Goal: Register for event/course: Sign up to attend an event or enroll in a course

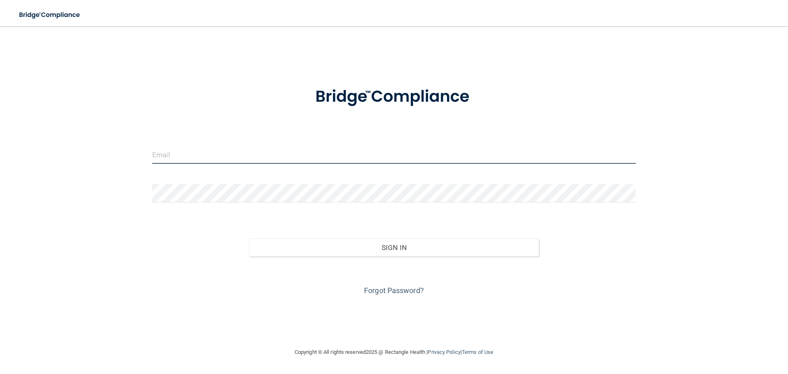
click at [208, 148] on input "email" at bounding box center [394, 154] width 484 height 18
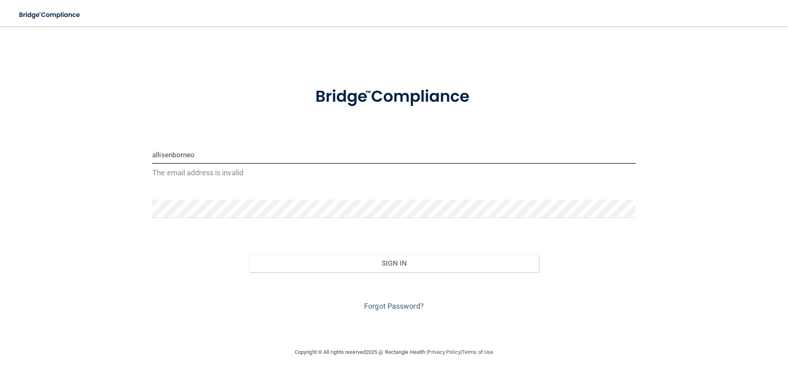
type input "[EMAIL_ADDRESS][DOMAIN_NAME]"
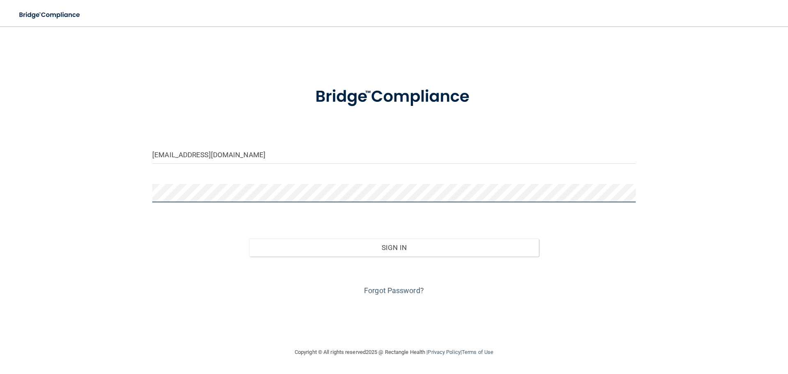
click at [249, 239] on button "Sign In" at bounding box center [394, 248] width 290 height 18
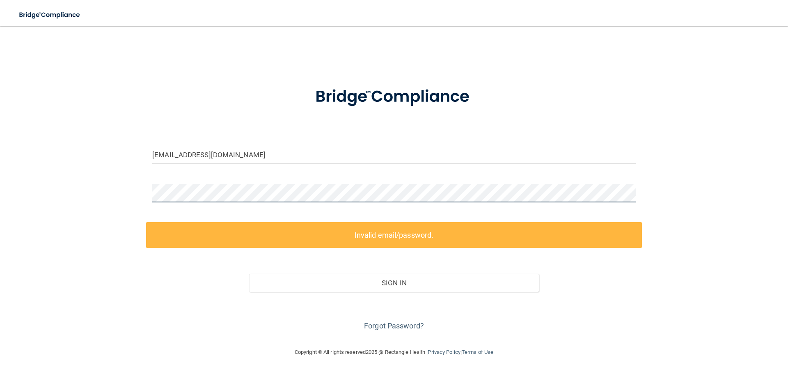
click at [76, 176] on div "[EMAIL_ADDRESS][DOMAIN_NAME] Invalid email/password. You don't have permission …" at bounding box center [393, 186] width 755 height 305
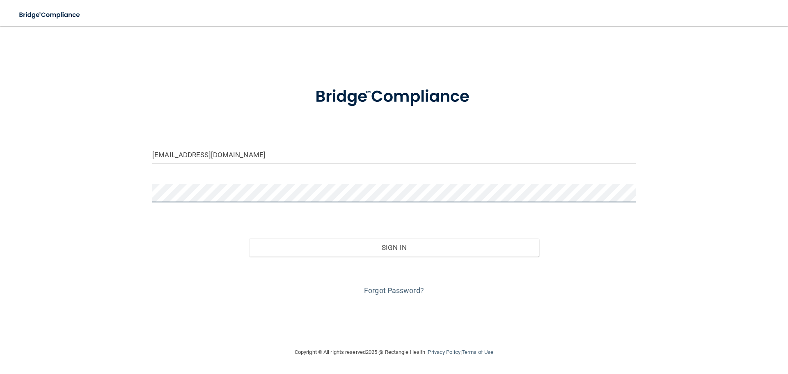
click at [249, 239] on button "Sign In" at bounding box center [394, 248] width 290 height 18
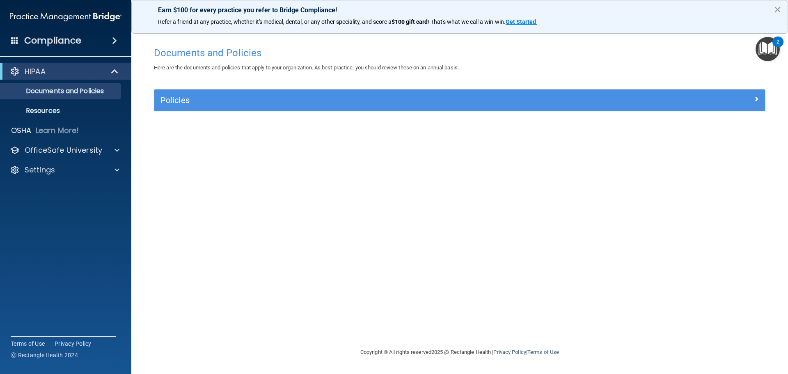
click at [779, 5] on button "×" at bounding box center [778, 9] width 8 height 13
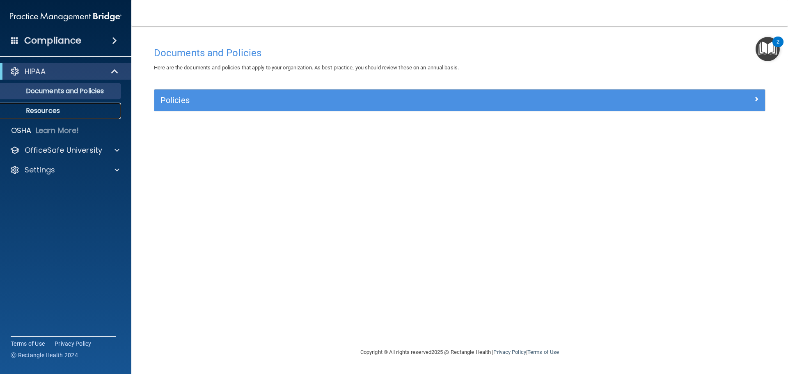
click at [63, 114] on p "Resources" at bounding box center [61, 111] width 112 height 8
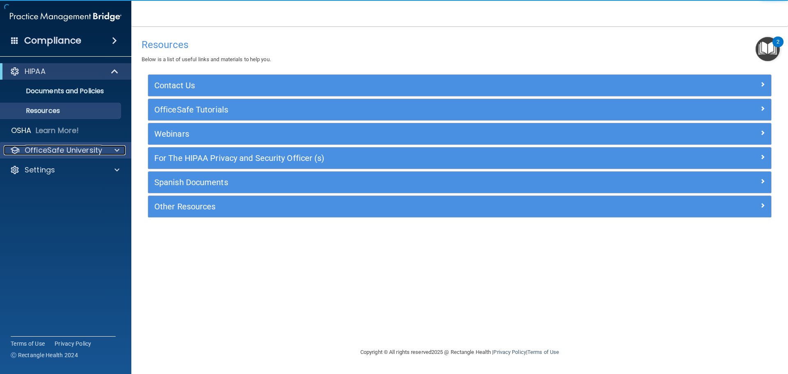
click at [63, 150] on p "OfficeSafe University" at bounding box center [64, 150] width 78 height 10
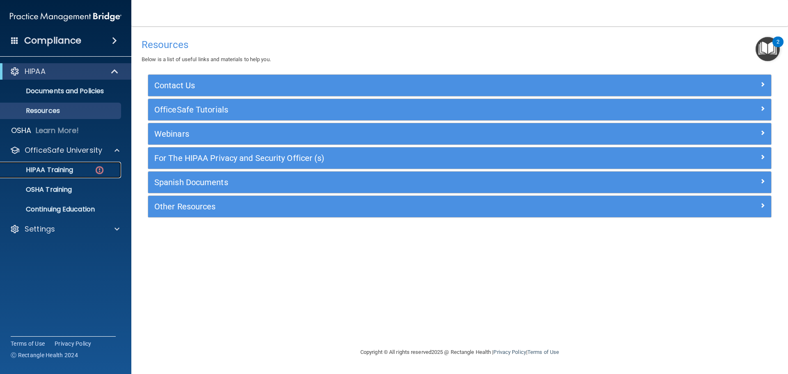
click at [91, 174] on div "HIPAA Training" at bounding box center [61, 170] width 112 height 8
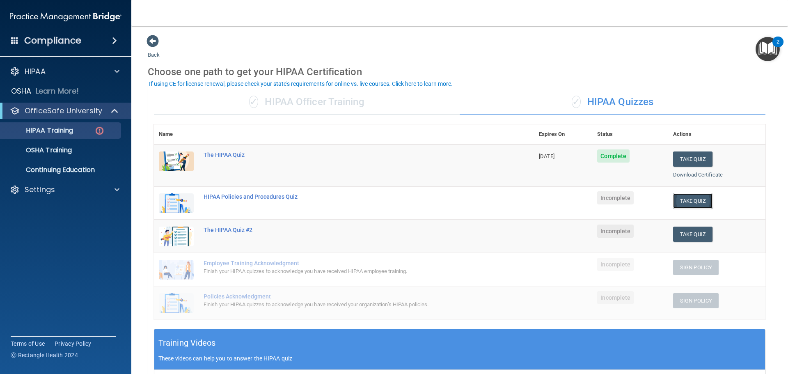
drag, startPoint x: 675, startPoint y: 203, endPoint x: 679, endPoint y: 206, distance: 4.9
click at [679, 206] on button "Take Quiz" at bounding box center [692, 200] width 39 height 15
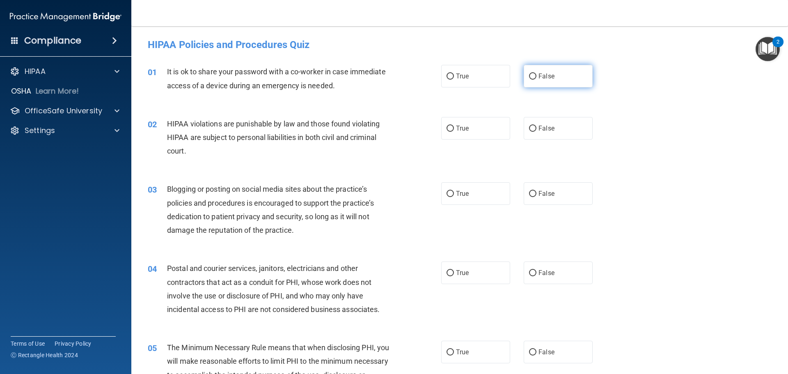
click at [539, 76] on span "False" at bounding box center [547, 76] width 16 height 8
click at [531, 76] on input "False" at bounding box center [532, 76] width 7 height 6
radio input "true"
click at [462, 125] on span "True" at bounding box center [462, 128] width 13 height 8
click at [454, 126] on input "True" at bounding box center [450, 129] width 7 height 6
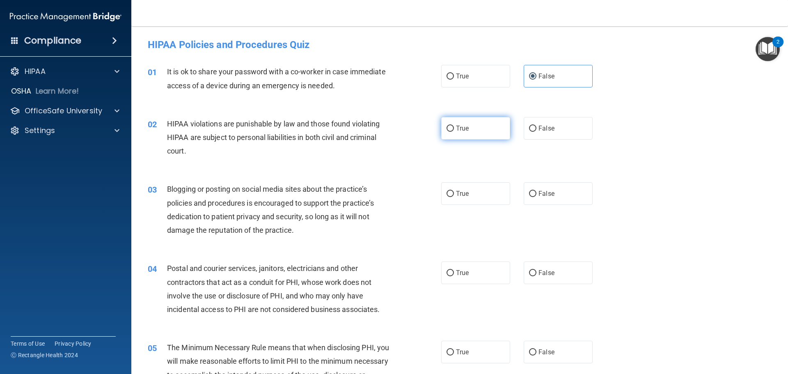
radio input "true"
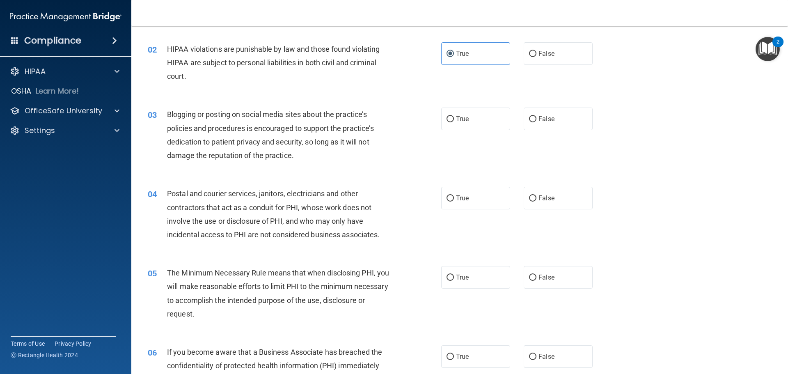
scroll to position [82, 0]
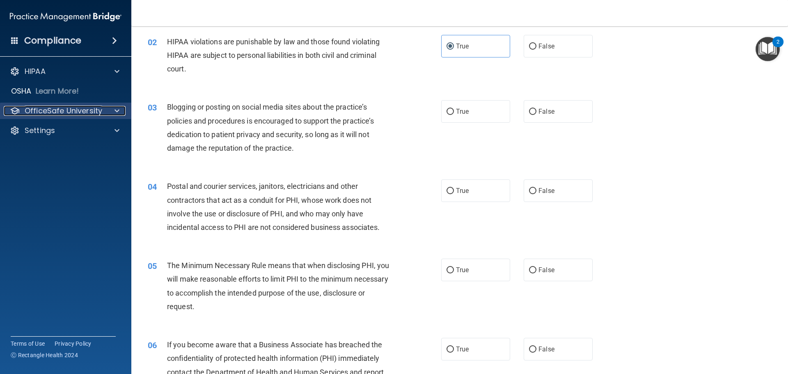
click at [114, 112] on div at bounding box center [116, 111] width 21 height 10
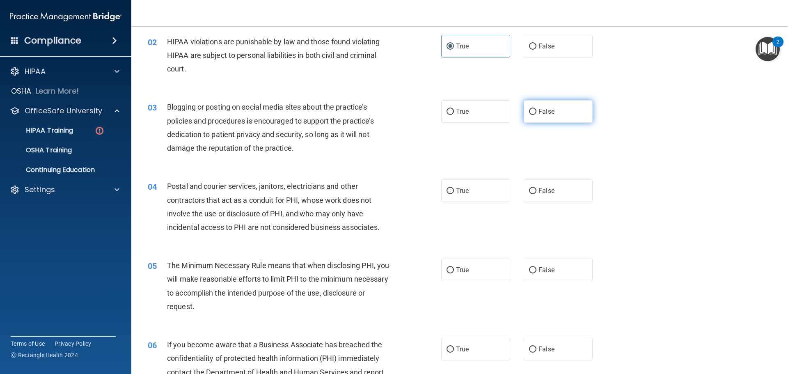
click at [547, 118] on label "False" at bounding box center [558, 111] width 69 height 23
click at [537, 115] on input "False" at bounding box center [532, 112] width 7 height 6
radio input "true"
click at [467, 197] on label "True" at bounding box center [475, 190] width 69 height 23
click at [454, 194] on input "True" at bounding box center [450, 191] width 7 height 6
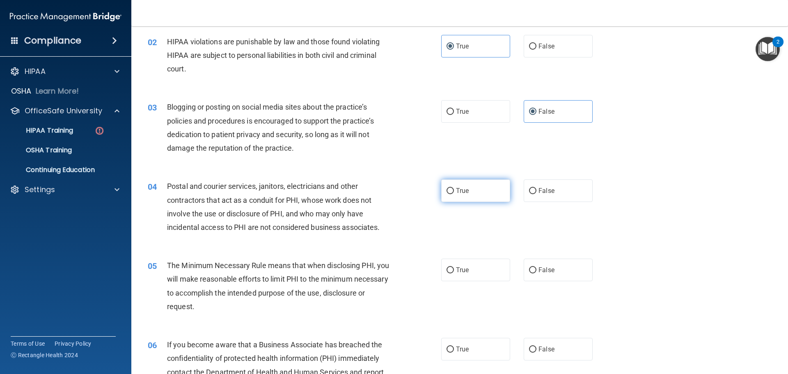
radio input "true"
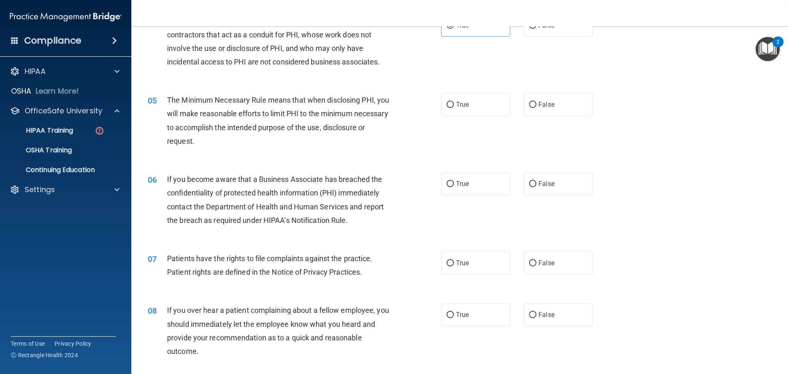
scroll to position [287, 0]
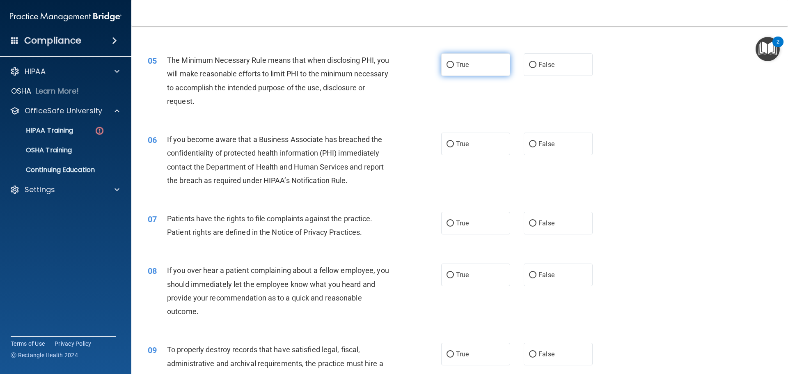
click at [457, 72] on label "True" at bounding box center [475, 64] width 69 height 23
click at [454, 68] on input "True" at bounding box center [450, 65] width 7 height 6
radio input "true"
click at [540, 146] on span "False" at bounding box center [547, 144] width 16 height 8
click at [537, 146] on input "False" at bounding box center [532, 144] width 7 height 6
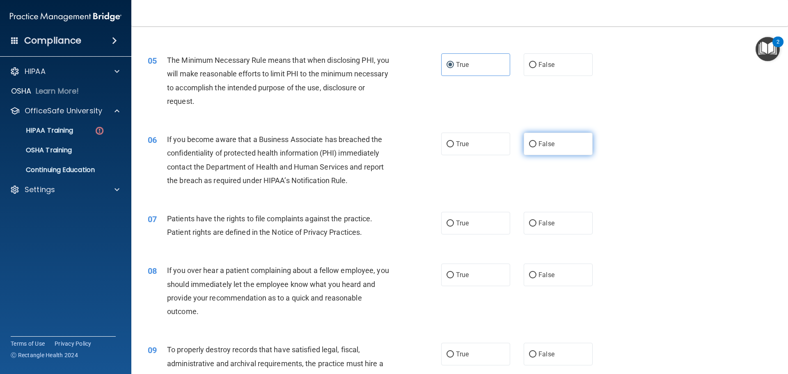
radio input "true"
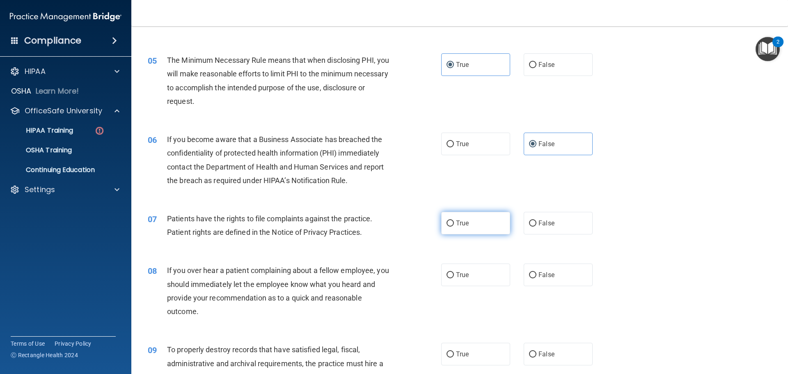
click at [484, 217] on label "True" at bounding box center [475, 223] width 69 height 23
click at [454, 220] on input "True" at bounding box center [450, 223] width 7 height 6
radio input "true"
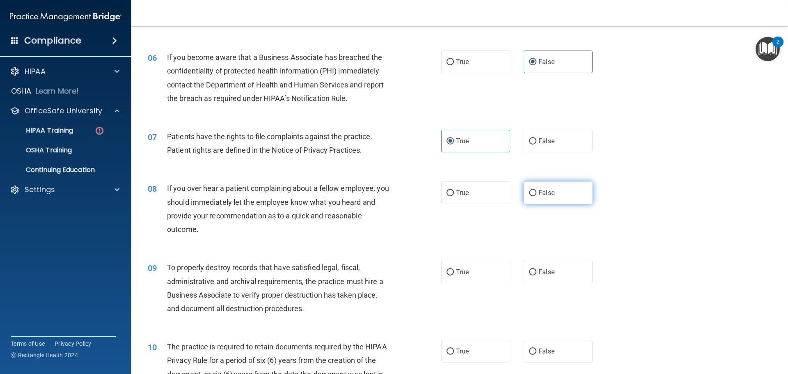
click at [537, 201] on label "False" at bounding box center [558, 192] width 69 height 23
click at [537, 196] on input "False" at bounding box center [532, 193] width 7 height 6
radio input "true"
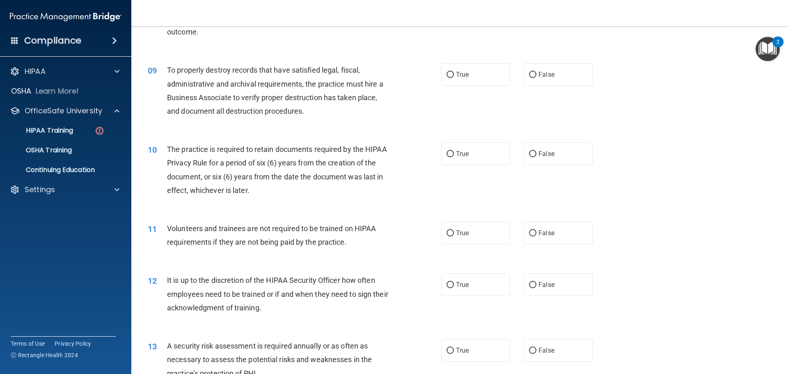
scroll to position [575, 0]
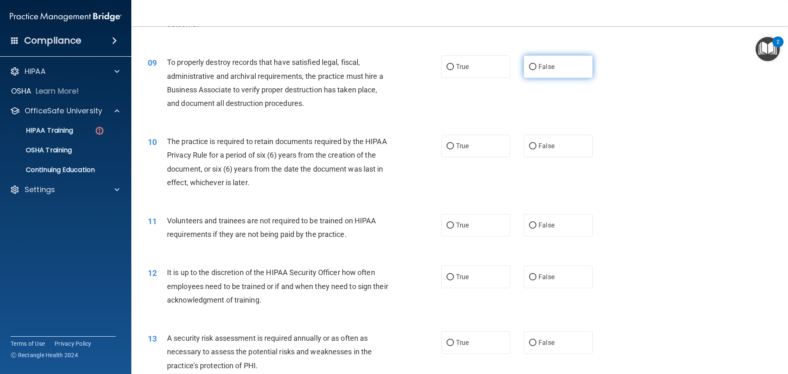
click at [539, 68] on span "False" at bounding box center [547, 67] width 16 height 8
click at [537, 68] on input "False" at bounding box center [532, 67] width 7 height 6
radio input "true"
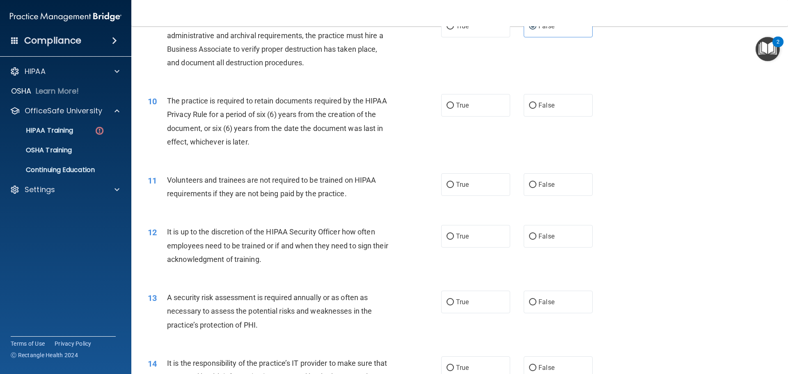
scroll to position [616, 0]
click at [447, 108] on input "True" at bounding box center [450, 105] width 7 height 6
radio input "true"
click at [549, 186] on span "False" at bounding box center [547, 184] width 16 height 8
click at [537, 186] on input "False" at bounding box center [532, 184] width 7 height 6
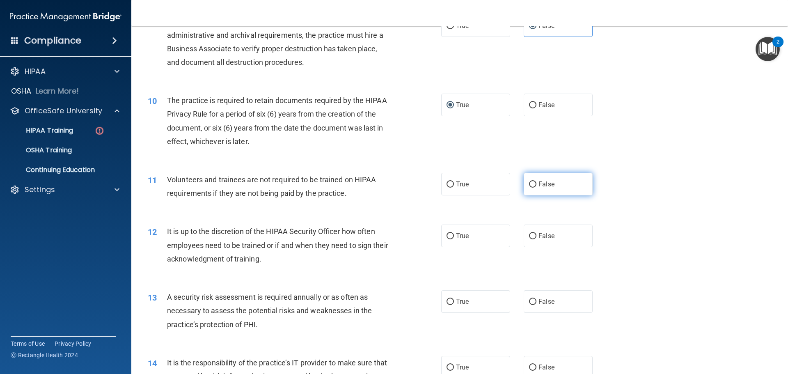
radio input "true"
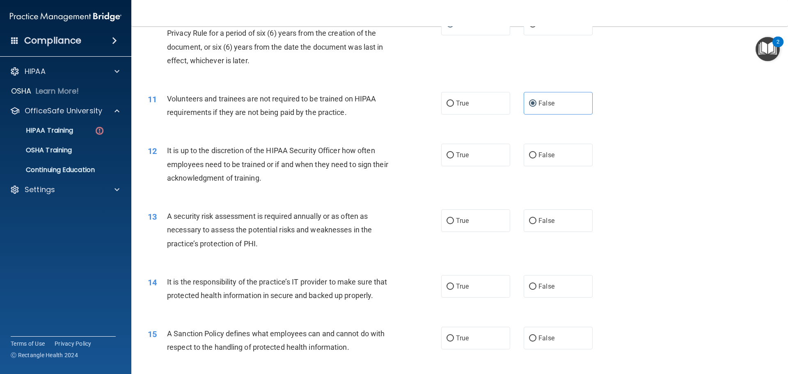
scroll to position [698, 0]
click at [546, 165] on label "False" at bounding box center [558, 153] width 69 height 23
click at [537, 157] on input "False" at bounding box center [532, 154] width 7 height 6
radio input "true"
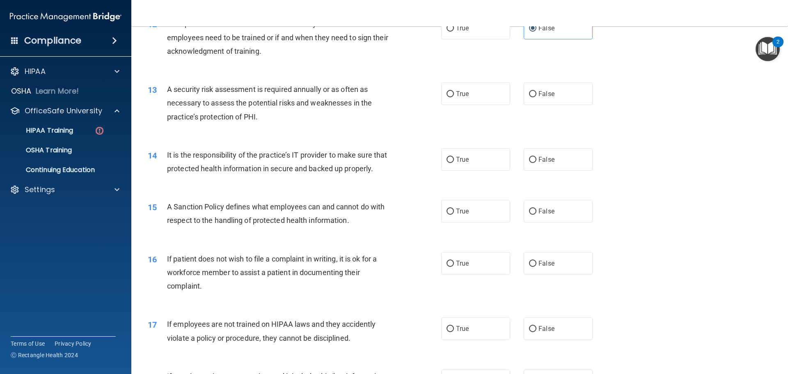
scroll to position [780, 0]
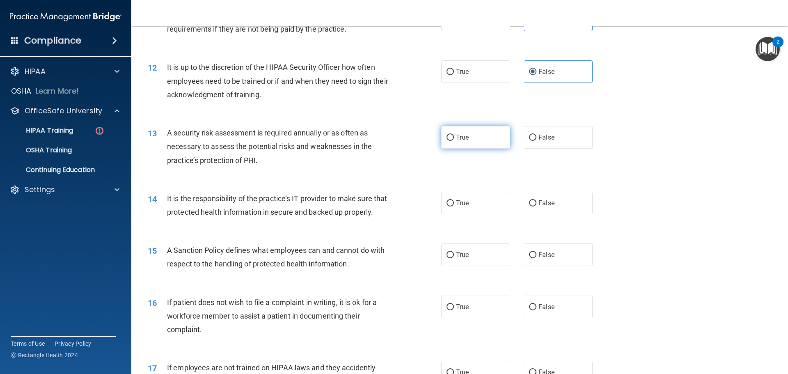
click at [475, 136] on label "True" at bounding box center [475, 137] width 69 height 23
click at [454, 136] on input "True" at bounding box center [450, 138] width 7 height 6
radio input "true"
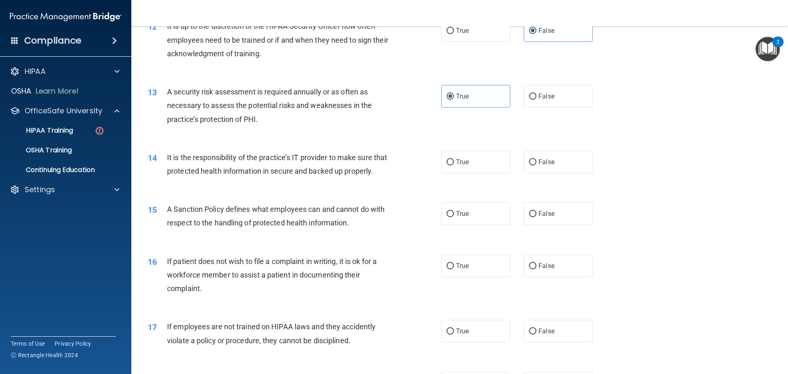
scroll to position [862, 0]
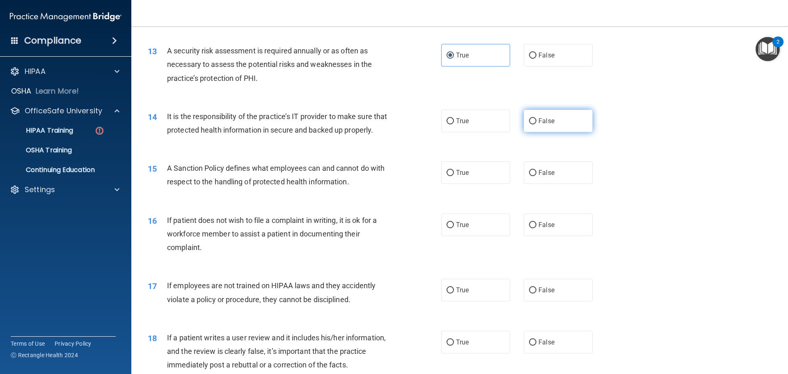
click at [539, 117] on span "False" at bounding box center [547, 121] width 16 height 8
click at [536, 118] on input "False" at bounding box center [532, 121] width 7 height 6
radio input "true"
click at [492, 184] on label "True" at bounding box center [475, 172] width 69 height 23
click at [454, 176] on input "True" at bounding box center [450, 173] width 7 height 6
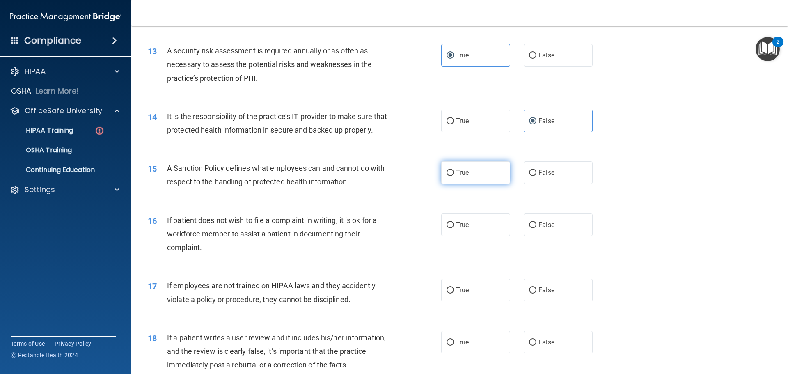
radio input "true"
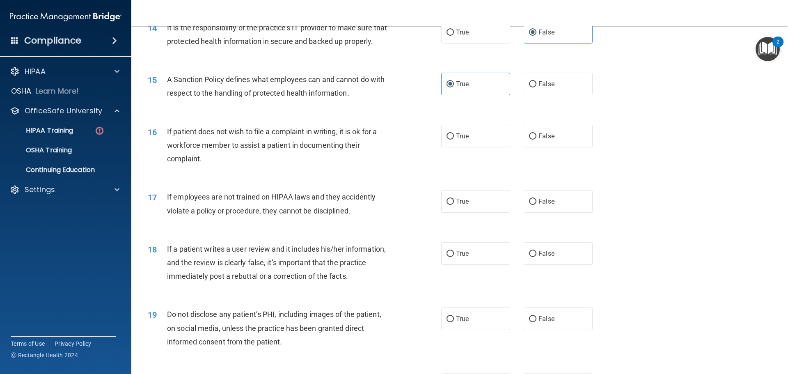
scroll to position [944, 0]
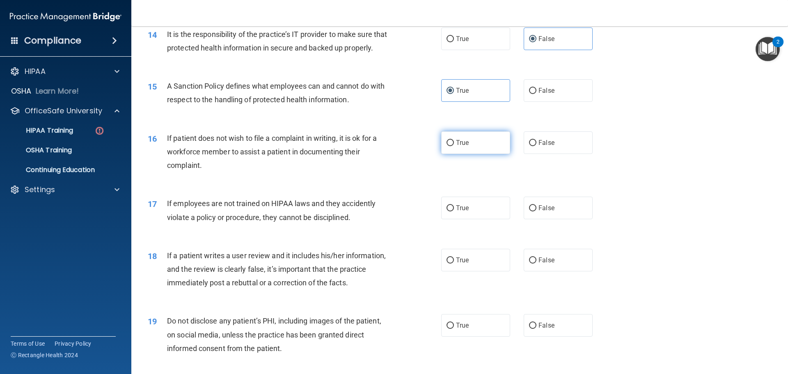
click at [497, 151] on label "True" at bounding box center [475, 142] width 69 height 23
click at [454, 146] on input "True" at bounding box center [450, 143] width 7 height 6
radio input "true"
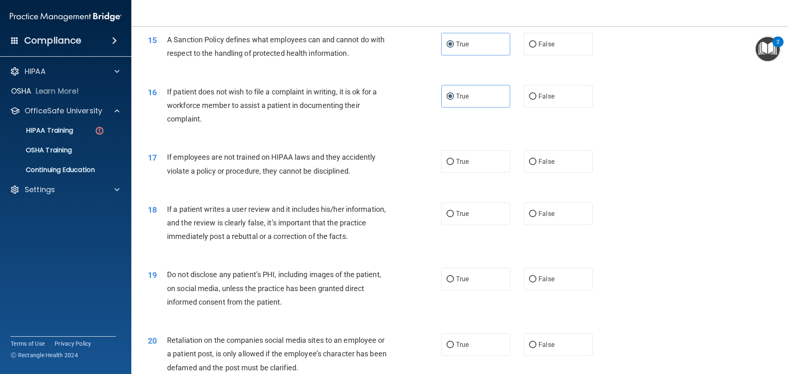
scroll to position [985, 0]
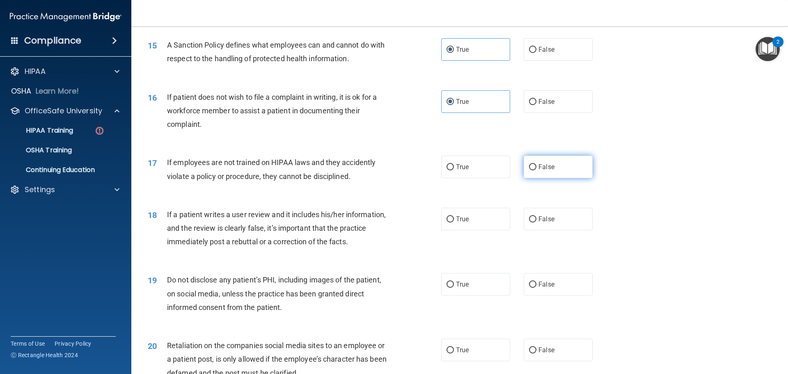
click at [549, 171] on span "False" at bounding box center [547, 167] width 16 height 8
click at [537, 170] on input "False" at bounding box center [532, 167] width 7 height 6
radio input "true"
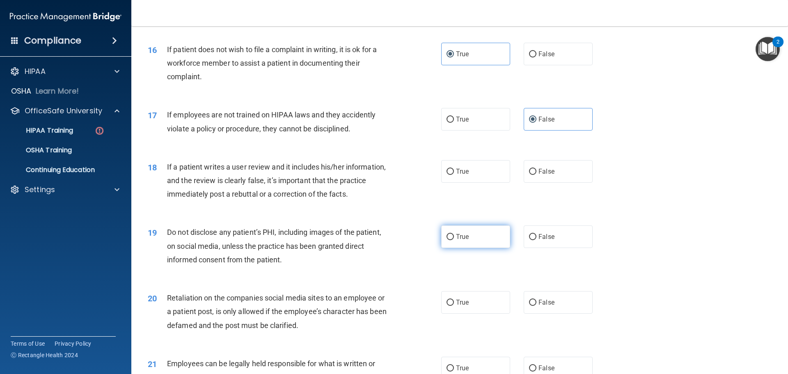
scroll to position [1108, 0]
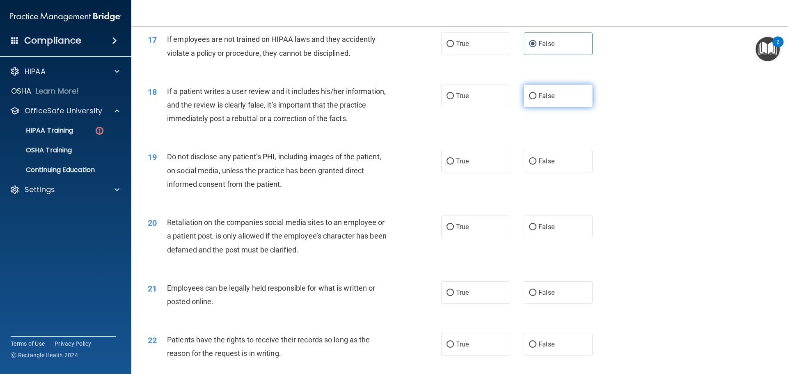
click at [560, 107] on label "False" at bounding box center [558, 96] width 69 height 23
click at [537, 99] on input "False" at bounding box center [532, 96] width 7 height 6
radio input "true"
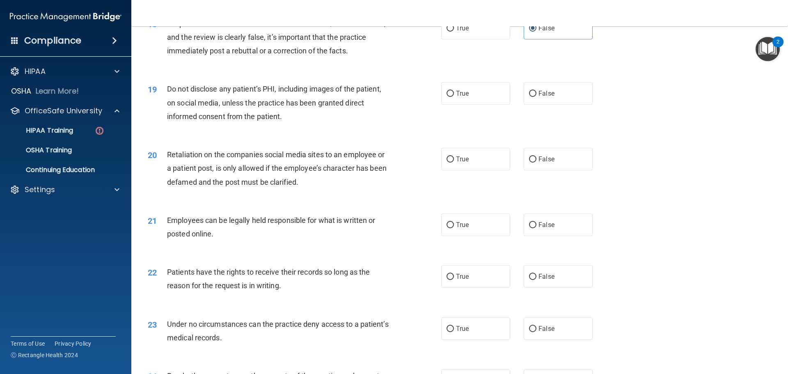
scroll to position [1191, 0]
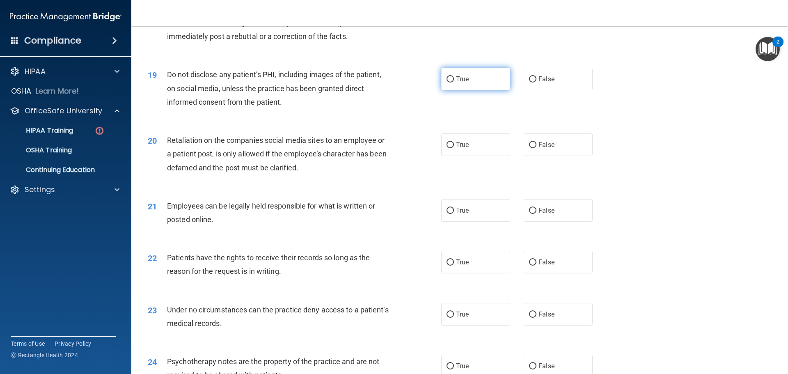
click at [468, 90] on label "True" at bounding box center [475, 79] width 69 height 23
click at [454, 83] on input "True" at bounding box center [450, 79] width 7 height 6
radio input "true"
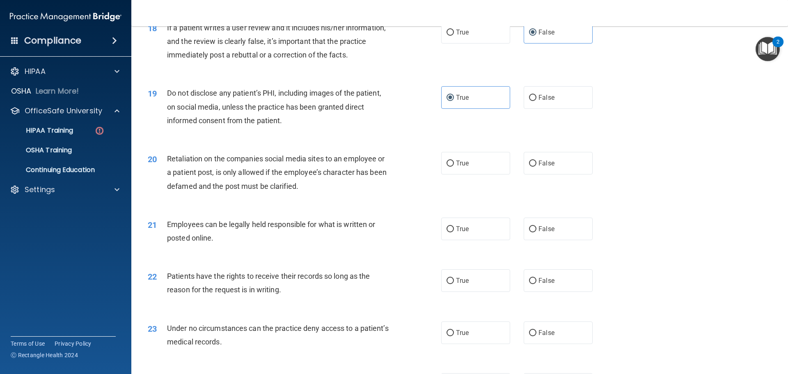
scroll to position [1235, 0]
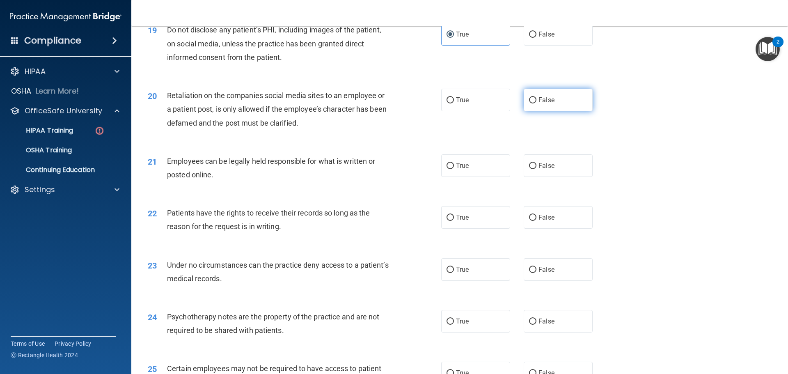
click at [557, 111] on label "False" at bounding box center [558, 100] width 69 height 23
click at [537, 103] on input "False" at bounding box center [532, 100] width 7 height 6
radio input "true"
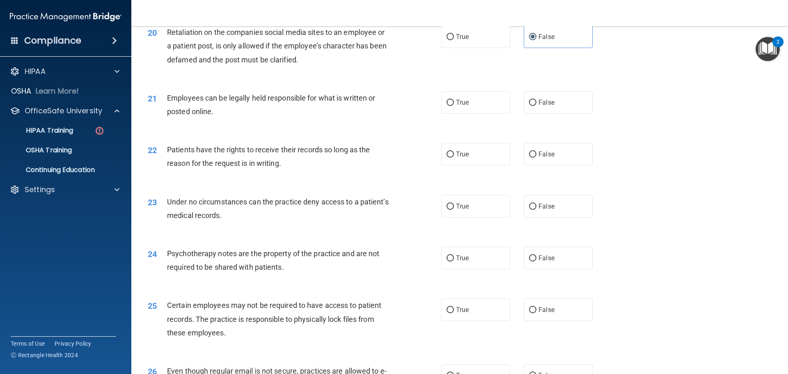
scroll to position [1317, 0]
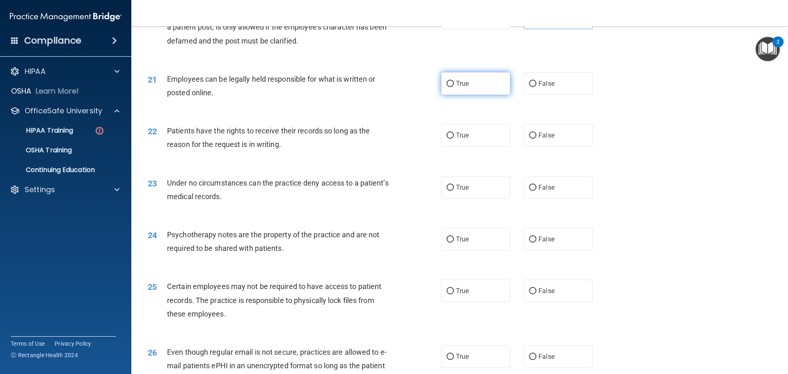
click at [487, 95] on label "True" at bounding box center [475, 83] width 69 height 23
click at [454, 87] on input "True" at bounding box center [450, 84] width 7 height 6
radio input "true"
click at [465, 87] on span "True" at bounding box center [462, 84] width 13 height 8
click at [454, 87] on input "True" at bounding box center [450, 84] width 7 height 6
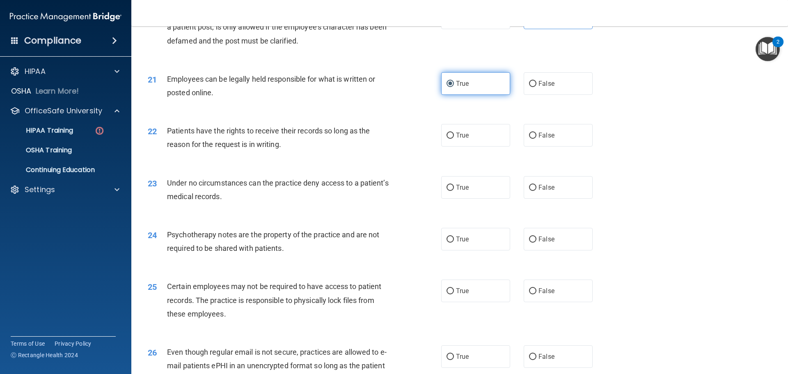
click at [449, 87] on input "True" at bounding box center [450, 84] width 7 height 6
click at [459, 147] on label "True" at bounding box center [475, 135] width 69 height 23
click at [454, 139] on input "True" at bounding box center [450, 136] width 7 height 6
radio input "true"
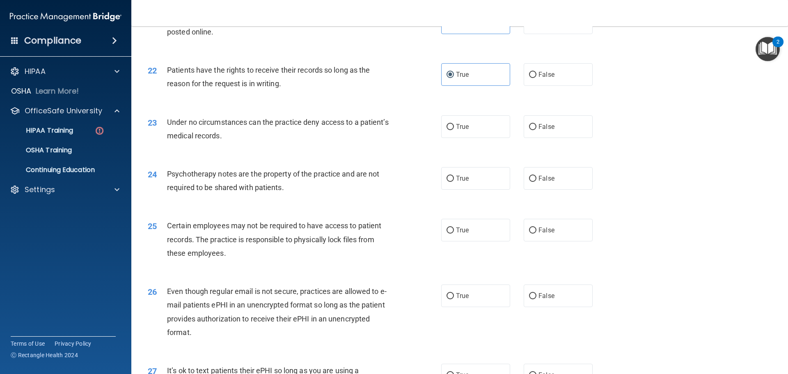
scroll to position [1358, 0]
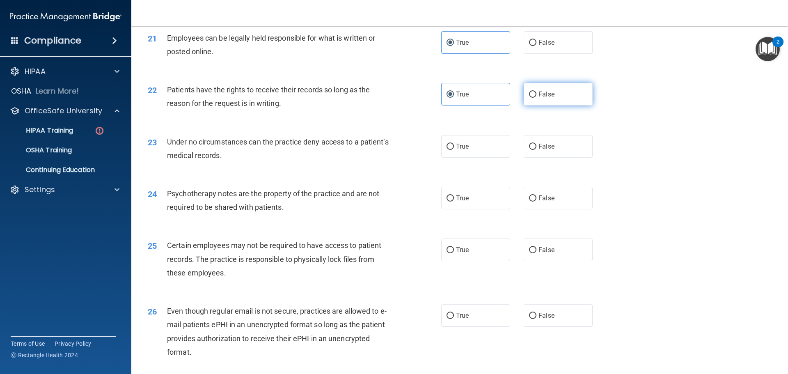
click at [539, 106] on label "False" at bounding box center [558, 94] width 69 height 23
click at [537, 98] on input "False" at bounding box center [532, 95] width 7 height 6
radio input "true"
radio input "false"
click at [540, 150] on span "False" at bounding box center [547, 146] width 16 height 8
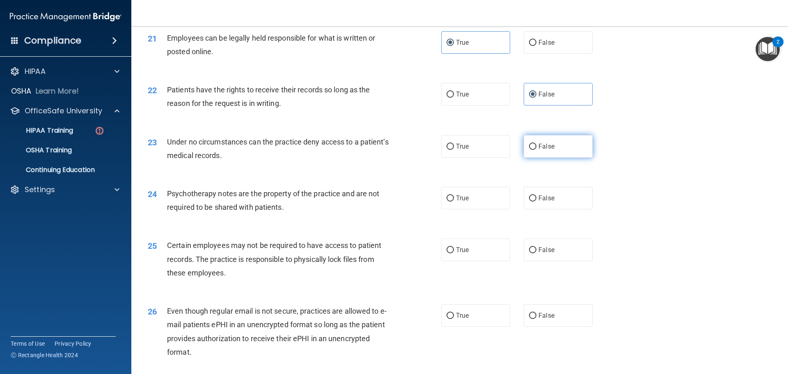
click at [537, 150] on input "False" at bounding box center [532, 147] width 7 height 6
radio input "true"
click at [487, 207] on label "True" at bounding box center [475, 198] width 69 height 23
click at [454, 202] on input "True" at bounding box center [450, 198] width 7 height 6
radio input "true"
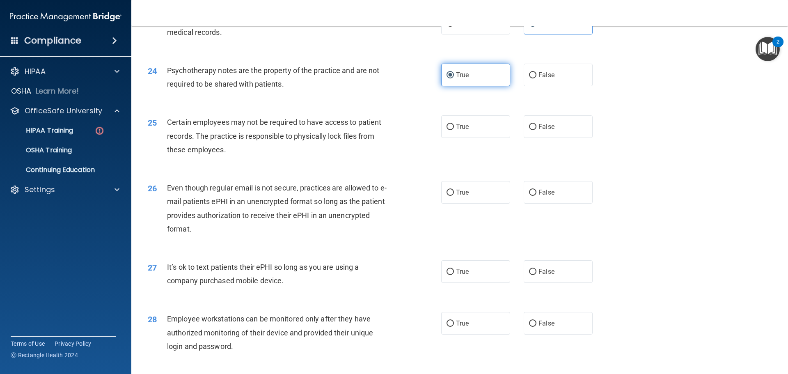
scroll to position [1523, 0]
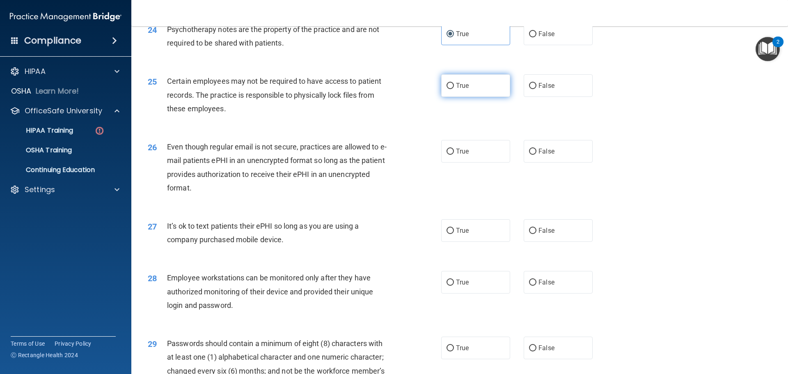
click at [492, 97] on label "True" at bounding box center [475, 85] width 69 height 23
click at [454, 89] on input "True" at bounding box center [450, 86] width 7 height 6
radio input "true"
click at [468, 162] on label "True" at bounding box center [475, 151] width 69 height 23
click at [454, 155] on input "True" at bounding box center [450, 152] width 7 height 6
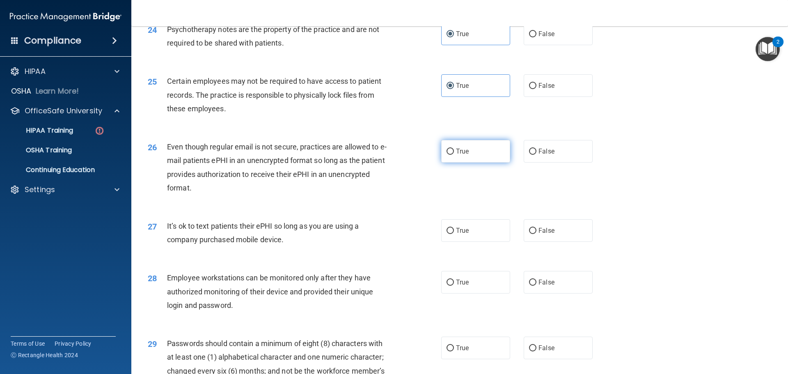
radio input "true"
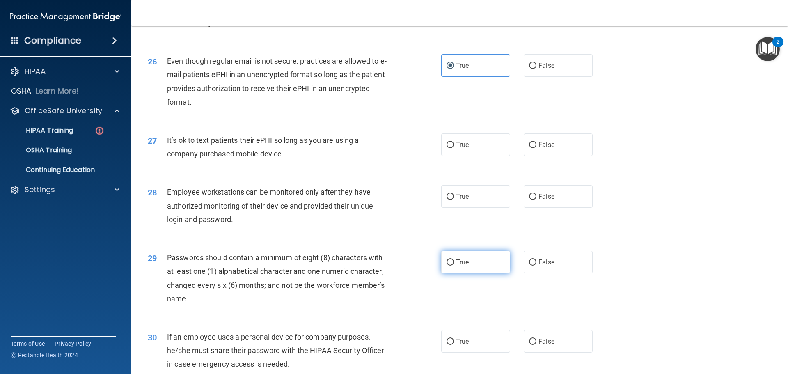
scroll to position [1605, 0]
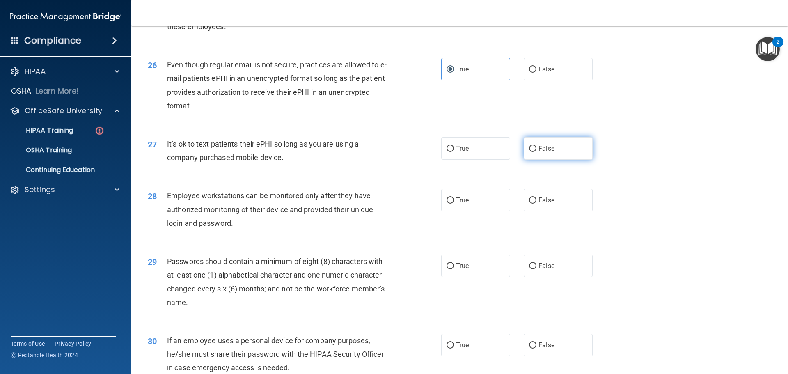
click at [539, 152] on span "False" at bounding box center [547, 149] width 16 height 8
click at [535, 152] on input "False" at bounding box center [532, 149] width 7 height 6
radio input "true"
click at [540, 211] on label "False" at bounding box center [558, 200] width 69 height 23
click at [537, 204] on input "False" at bounding box center [532, 200] width 7 height 6
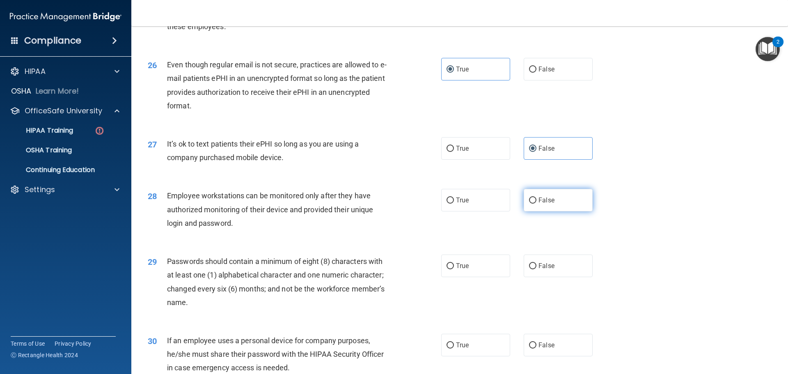
radio input "true"
click at [540, 277] on label "False" at bounding box center [558, 266] width 69 height 23
click at [537, 269] on input "False" at bounding box center [532, 266] width 7 height 6
radio input "true"
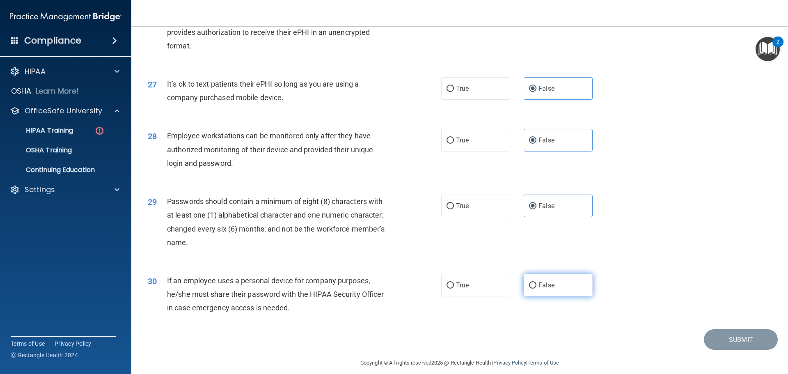
scroll to position [1646, 0]
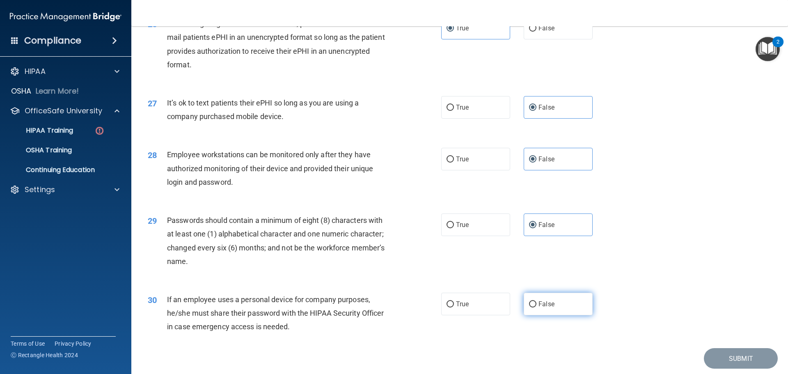
click at [540, 310] on label "False" at bounding box center [558, 304] width 69 height 23
click at [537, 307] on input "False" at bounding box center [532, 304] width 7 height 6
radio input "true"
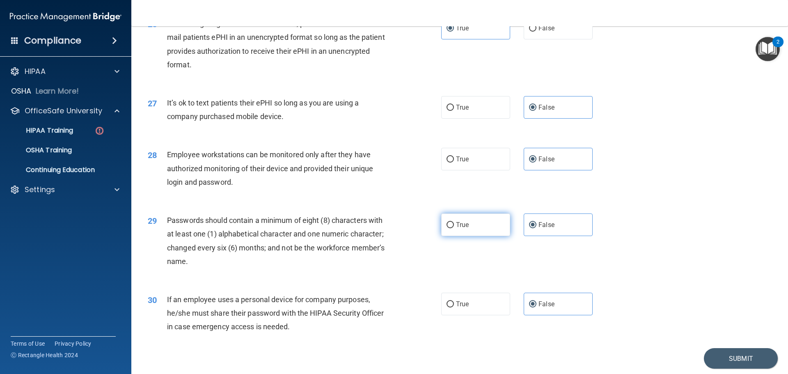
click at [475, 236] on label "True" at bounding box center [475, 224] width 69 height 23
click at [454, 228] on input "True" at bounding box center [450, 225] width 7 height 6
radio input "true"
radio input "false"
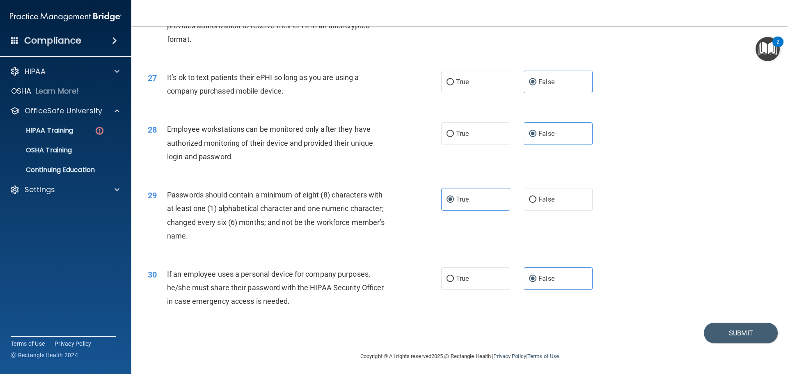
scroll to position [1687, 0]
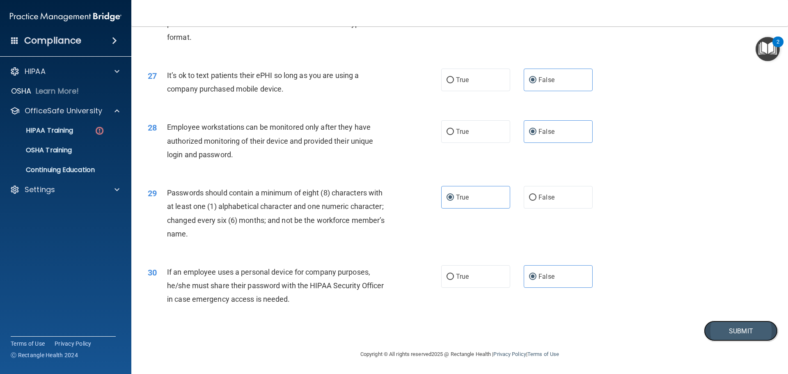
click at [732, 328] on button "Submit" at bounding box center [741, 331] width 74 height 21
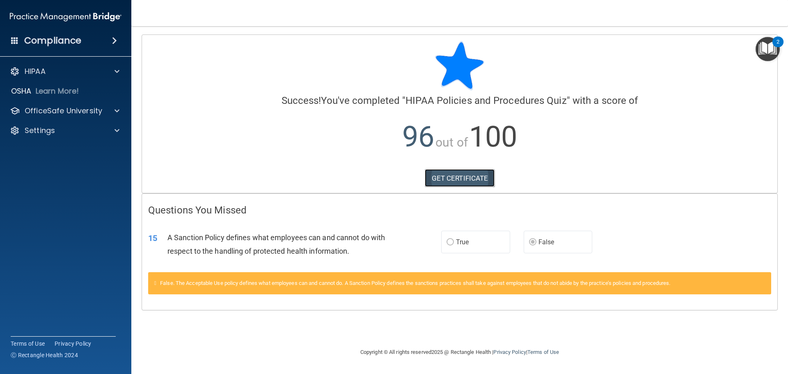
click at [475, 183] on link "GET CERTIFICATE" at bounding box center [460, 178] width 70 height 18
click at [460, 356] on div "Copyright © All rights reserved 2025 @ Rectangle Health | Privacy Policy | Term…" at bounding box center [460, 352] width 300 height 26
click at [287, 223] on div "15 A Sanction Policy defines what employees can and cannot do with respect to t…" at bounding box center [459, 246] width 635 height 52
drag, startPoint x: 401, startPoint y: 246, endPoint x: 454, endPoint y: 239, distance: 53.1
click at [419, 240] on div "15 A Sanction Policy defines what employees can and cannot do with respect to t…" at bounding box center [295, 246] width 318 height 31
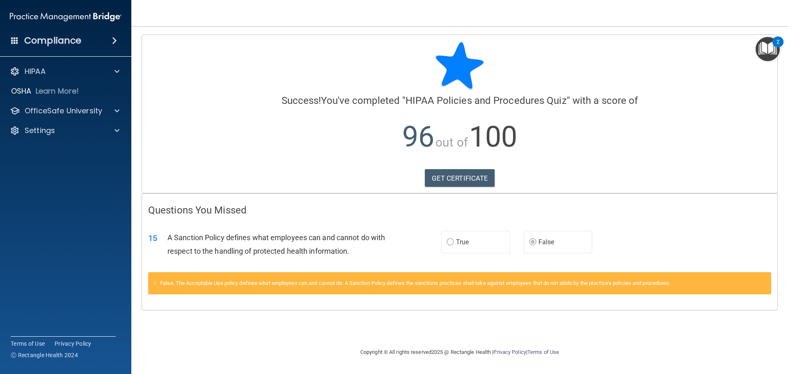
click at [481, 241] on label "True" at bounding box center [475, 242] width 69 height 23
click at [448, 262] on div "15 A Sanction Policy defines what employees can and cannot do with respect to t…" at bounding box center [459, 246] width 635 height 52
click at [117, 68] on span at bounding box center [117, 72] width 5 height 10
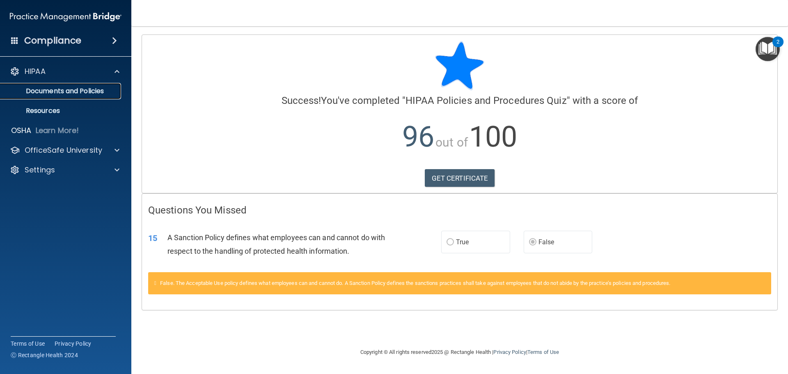
click at [98, 88] on p "Documents and Policies" at bounding box center [61, 91] width 112 height 8
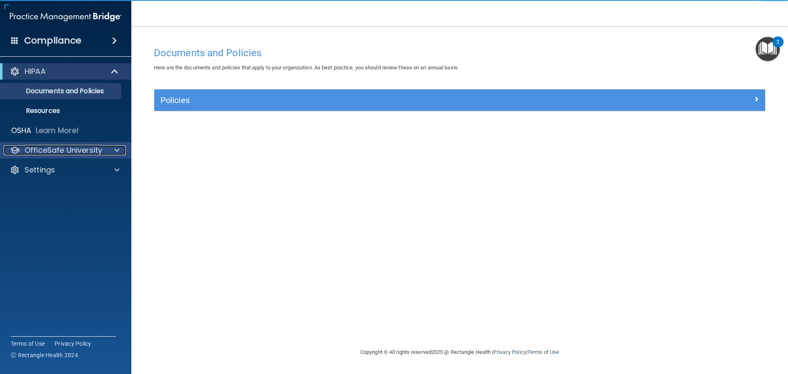
click at [102, 151] on div "OfficeSafe University" at bounding box center [55, 150] width 102 height 10
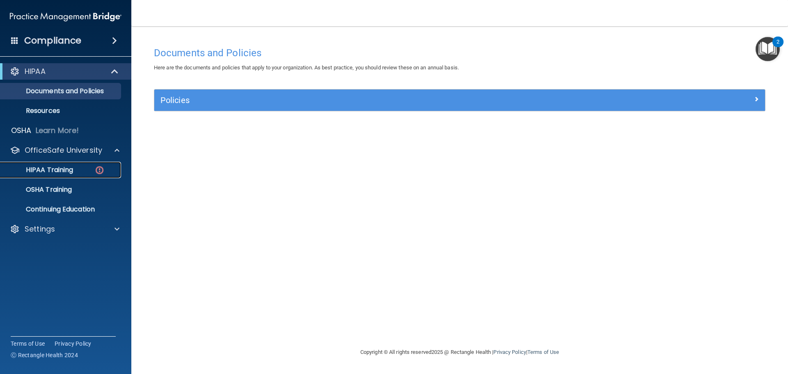
click at [80, 175] on link "HIPAA Training" at bounding box center [56, 170] width 129 height 16
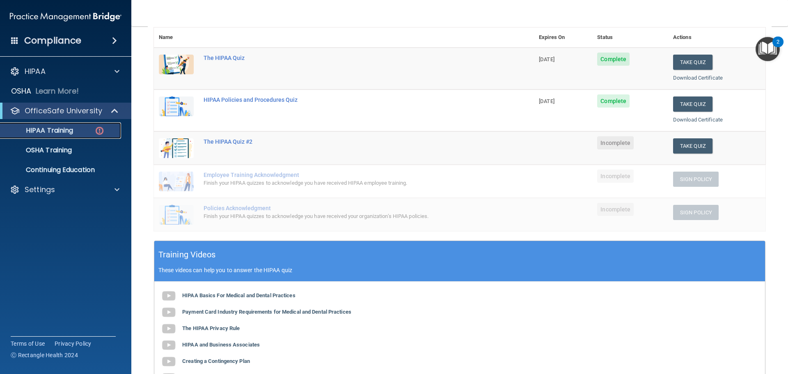
scroll to position [95, 0]
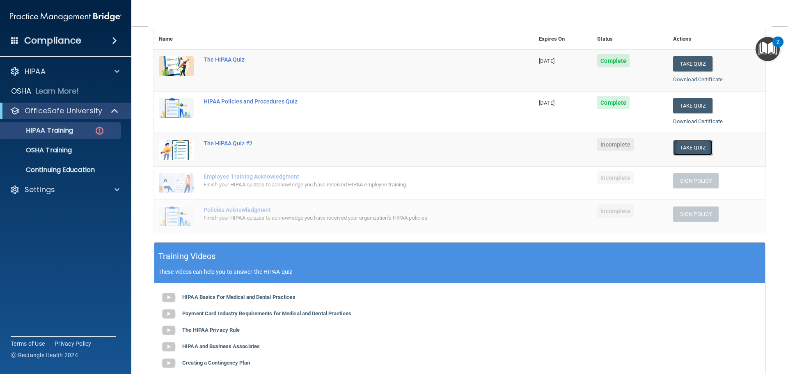
click at [692, 148] on button "Take Quiz" at bounding box center [692, 147] width 39 height 15
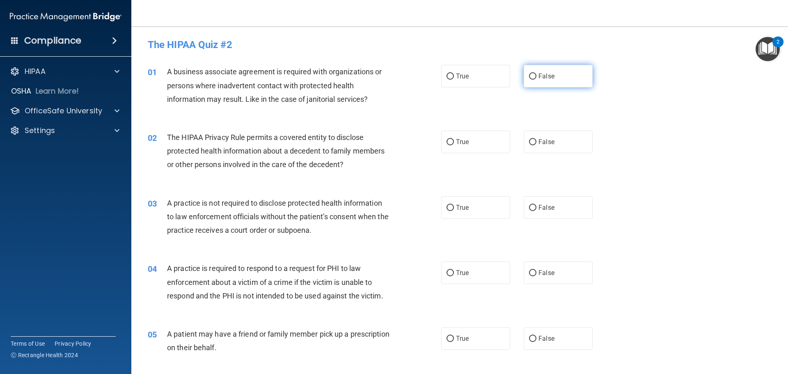
click at [529, 76] on input "False" at bounding box center [532, 76] width 7 height 6
radio input "true"
click at [469, 156] on div "02 The HIPAA Privacy Rule permits a covered entity to disclose protected health…" at bounding box center [460, 153] width 636 height 66
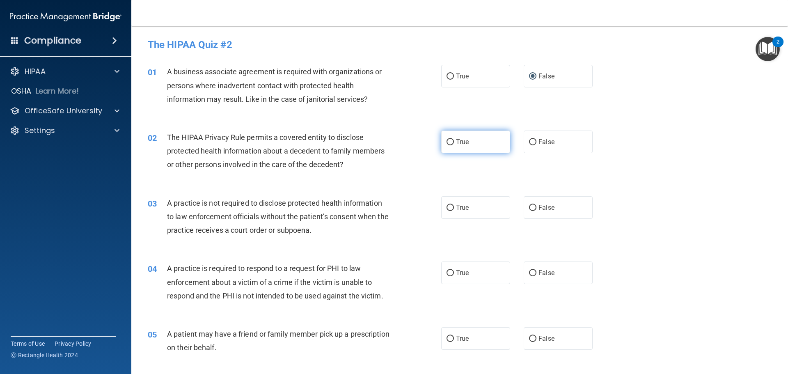
click at [463, 148] on label "True" at bounding box center [475, 142] width 69 height 23
click at [454, 145] on input "True" at bounding box center [450, 142] width 7 height 6
radio input "true"
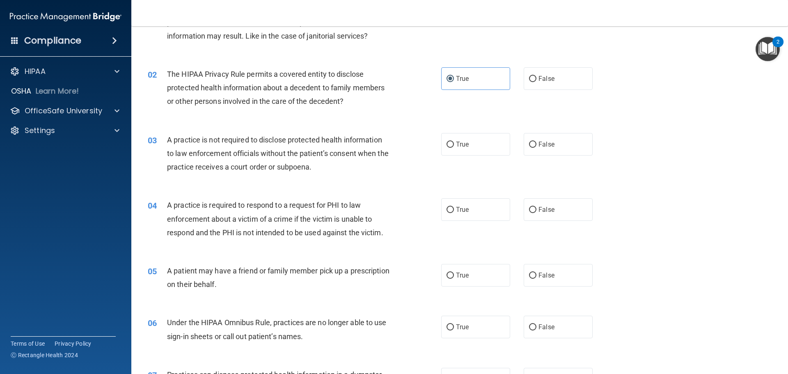
scroll to position [82, 0]
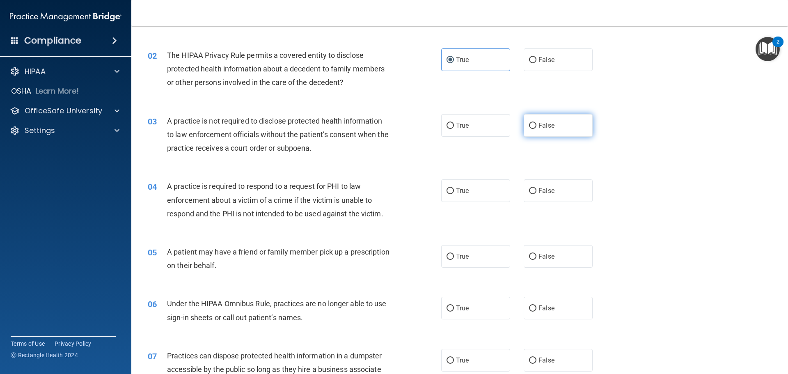
click at [532, 121] on label "False" at bounding box center [558, 125] width 69 height 23
click at [532, 123] on input "False" at bounding box center [532, 126] width 7 height 6
radio input "true"
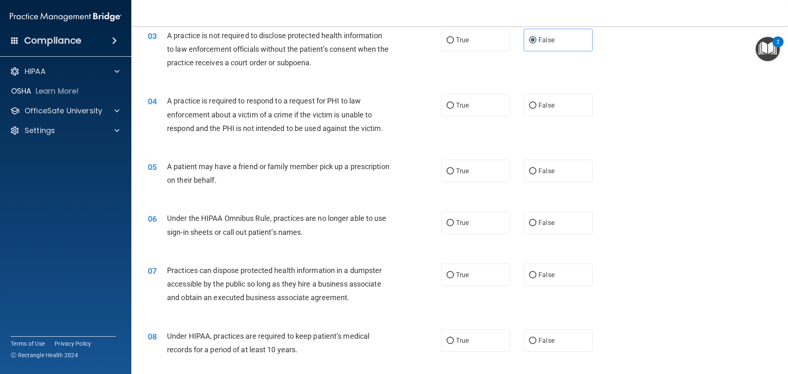
scroll to position [123, 0]
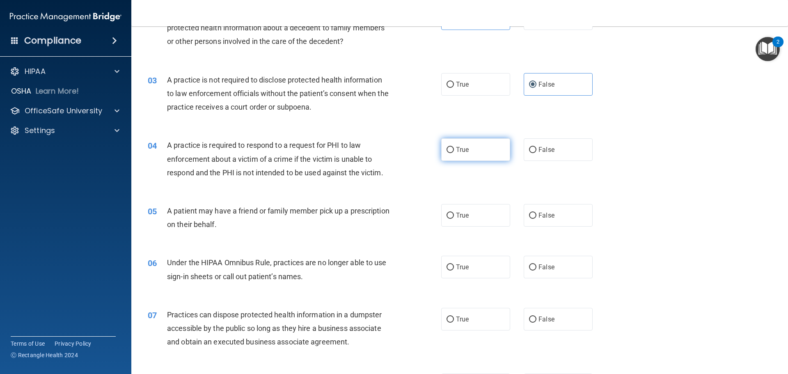
click at [482, 143] on label "True" at bounding box center [475, 149] width 69 height 23
click at [454, 147] on input "True" at bounding box center [450, 150] width 7 height 6
radio input "true"
click at [470, 213] on label "True" at bounding box center [475, 215] width 69 height 23
click at [454, 213] on input "True" at bounding box center [450, 216] width 7 height 6
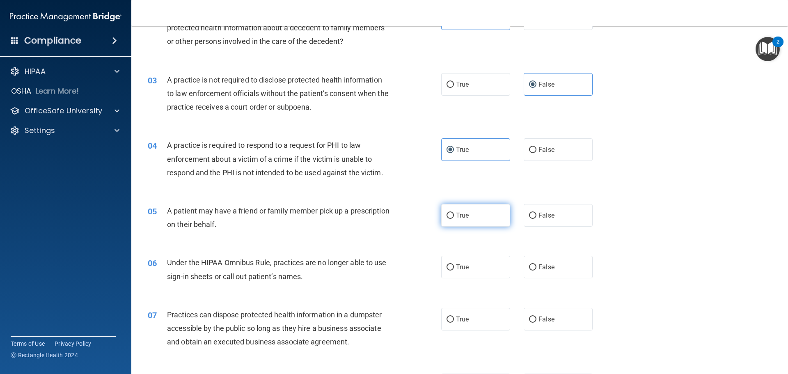
radio input "true"
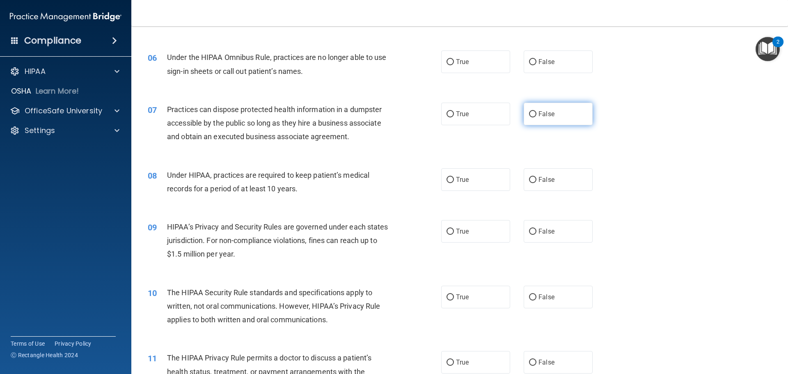
scroll to position [246, 0]
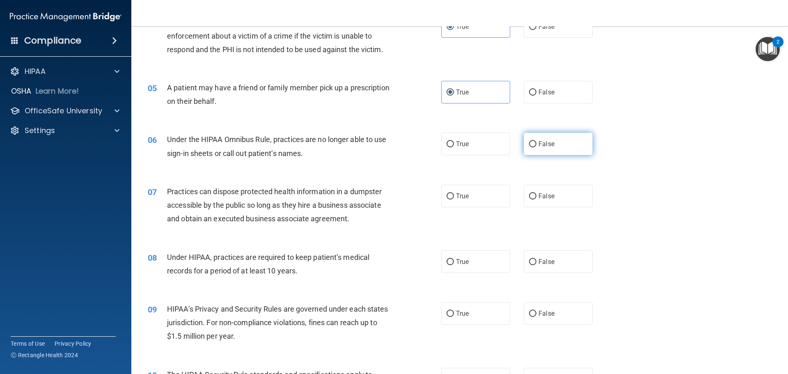
click at [539, 147] on span "False" at bounding box center [547, 144] width 16 height 8
click at [535, 147] on input "False" at bounding box center [532, 144] width 7 height 6
radio input "true"
click at [533, 193] on label "False" at bounding box center [558, 196] width 69 height 23
click at [533, 193] on input "False" at bounding box center [532, 196] width 7 height 6
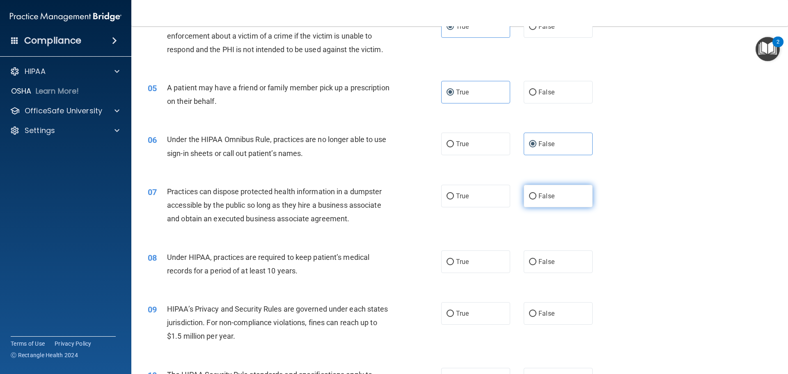
radio input "true"
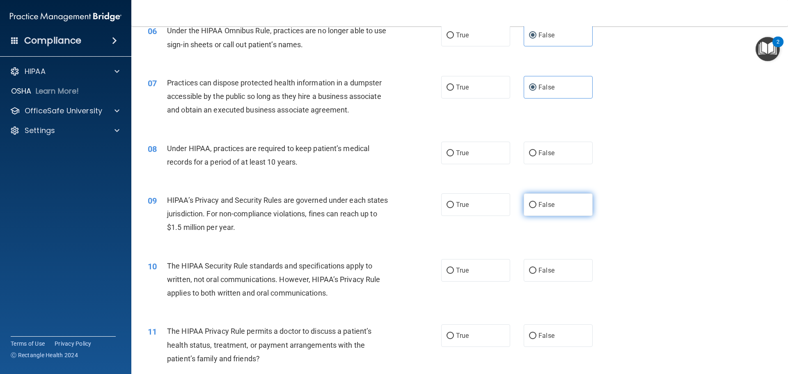
scroll to position [369, 0]
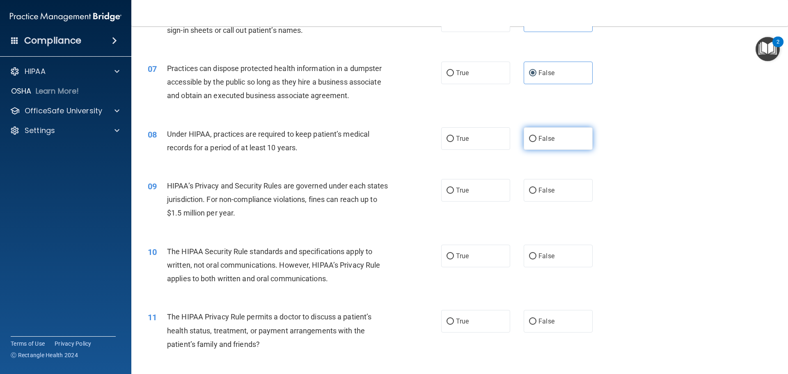
click at [542, 140] on span "False" at bounding box center [547, 139] width 16 height 8
click at [537, 140] on input "False" at bounding box center [532, 139] width 7 height 6
radio input "true"
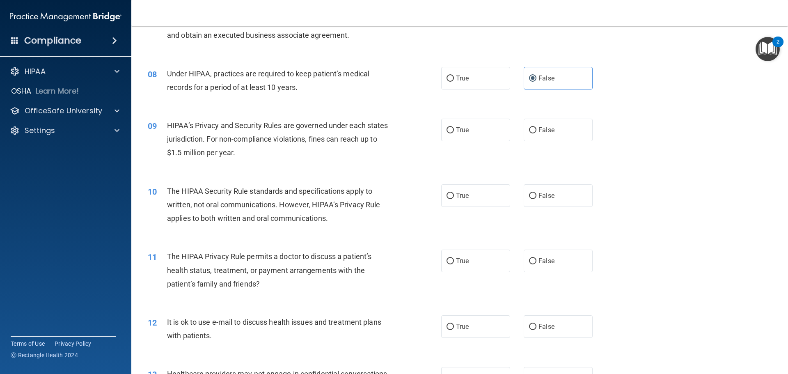
scroll to position [452, 0]
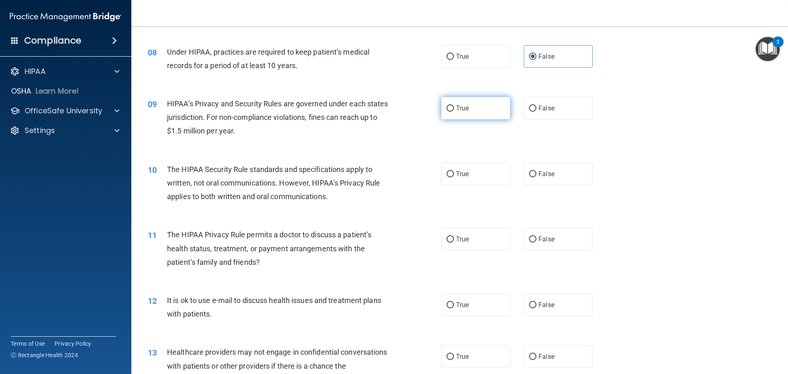
click at [481, 109] on label "True" at bounding box center [475, 108] width 69 height 23
click at [454, 109] on input "True" at bounding box center [450, 109] width 7 height 6
radio input "true"
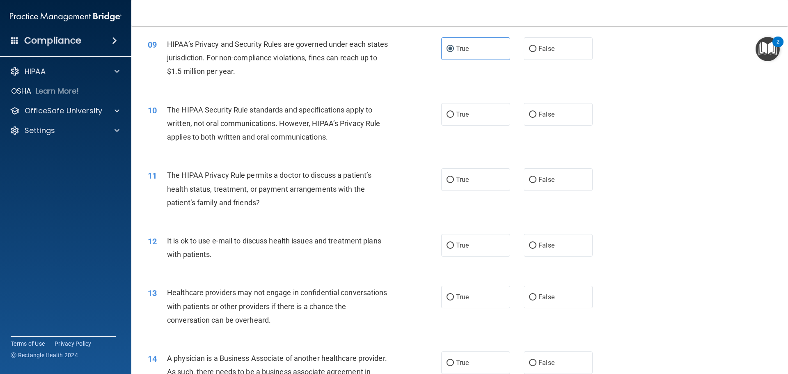
scroll to position [493, 0]
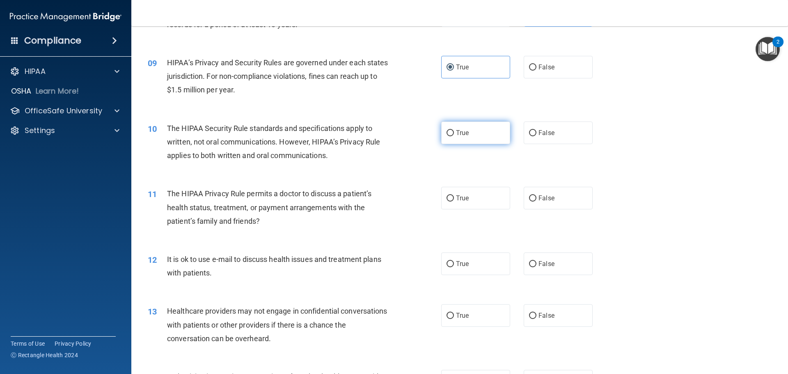
click at [468, 135] on label "True" at bounding box center [475, 133] width 69 height 23
click at [454, 135] on input "True" at bounding box center [450, 133] width 7 height 6
radio input "true"
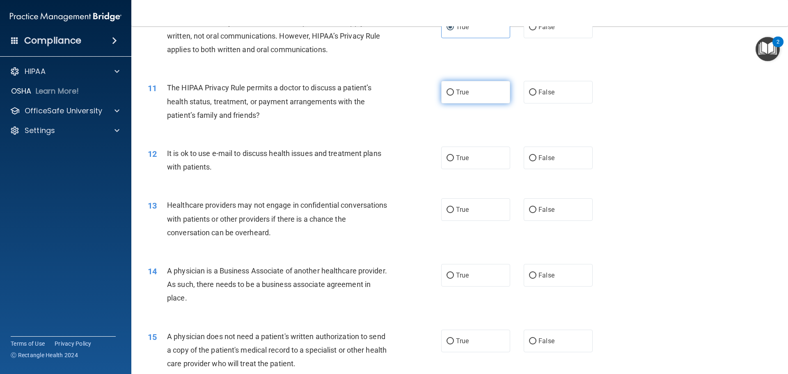
scroll to position [593, 0]
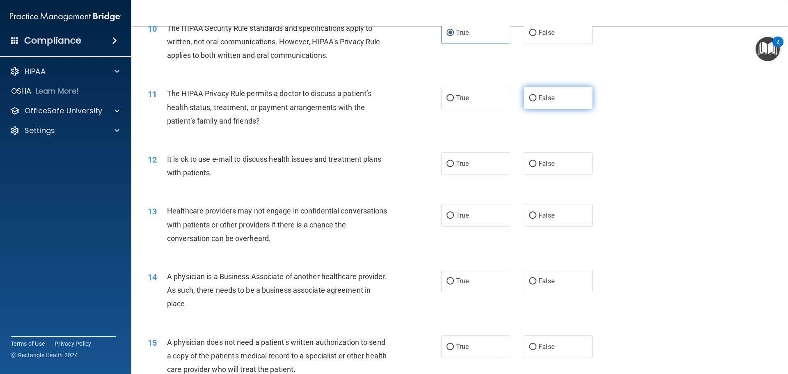
click at [533, 91] on label "False" at bounding box center [558, 98] width 69 height 23
click at [533, 95] on input "False" at bounding box center [532, 98] width 7 height 6
radio input "true"
drag, startPoint x: 545, startPoint y: 163, endPoint x: 536, endPoint y: 165, distance: 8.7
click at [539, 164] on span "False" at bounding box center [547, 164] width 16 height 8
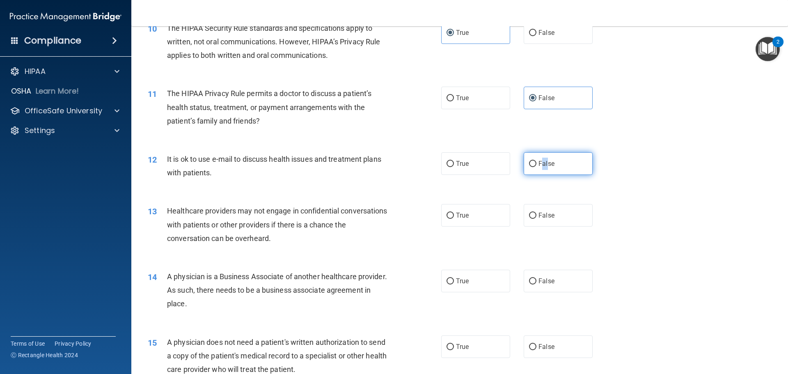
click at [540, 165] on span "False" at bounding box center [547, 164] width 16 height 8
click at [537, 165] on input "False" at bounding box center [532, 164] width 7 height 6
radio input "true"
click at [472, 219] on label "True" at bounding box center [475, 215] width 69 height 23
click at [454, 219] on input "True" at bounding box center [450, 216] width 7 height 6
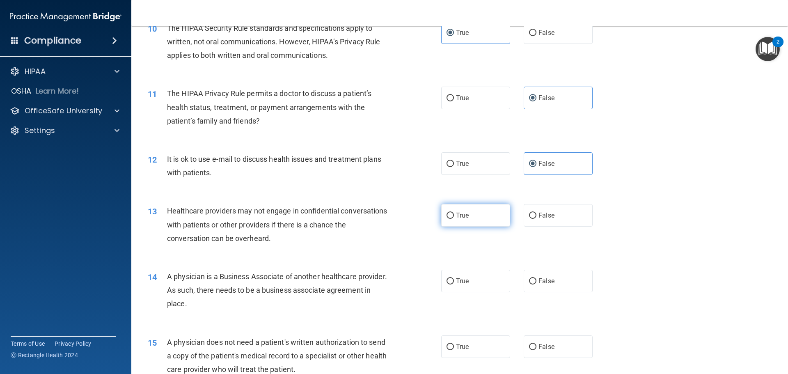
radio input "true"
click at [549, 273] on label "False" at bounding box center [558, 281] width 69 height 23
click at [537, 278] on input "False" at bounding box center [532, 281] width 7 height 6
radio input "true"
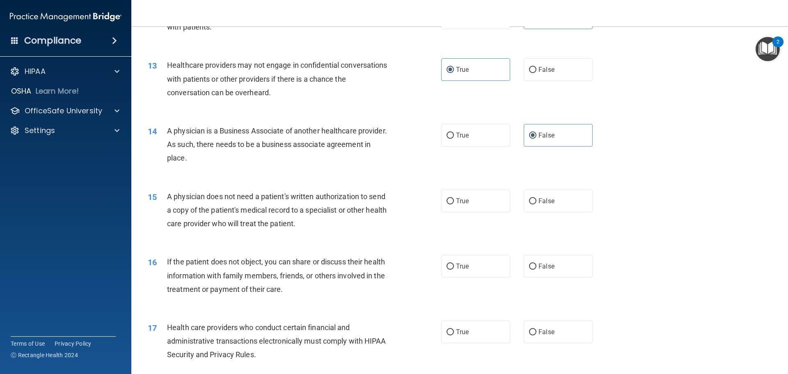
scroll to position [757, 0]
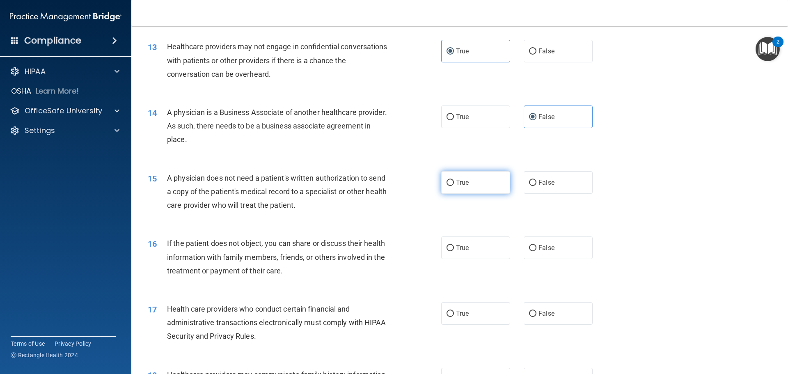
click at [485, 188] on label "True" at bounding box center [475, 182] width 69 height 23
click at [454, 186] on input "True" at bounding box center [450, 183] width 7 height 6
radio input "true"
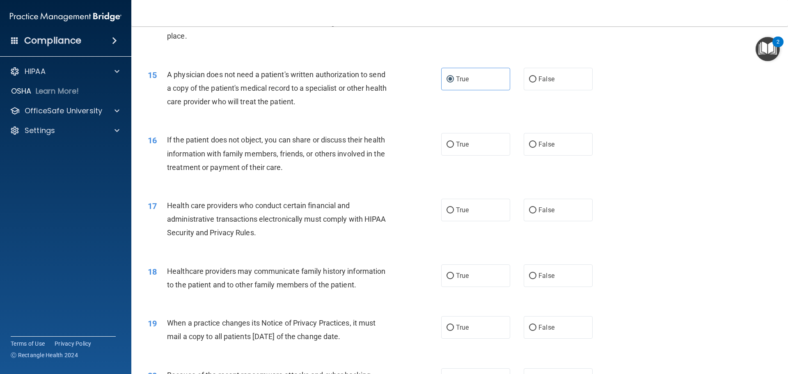
scroll to position [880, 0]
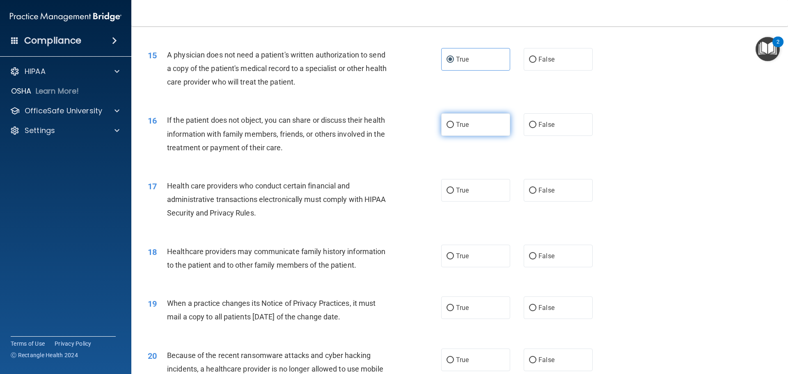
click at [475, 125] on label "True" at bounding box center [475, 124] width 69 height 23
click at [454, 125] on input "True" at bounding box center [450, 125] width 7 height 6
radio input "true"
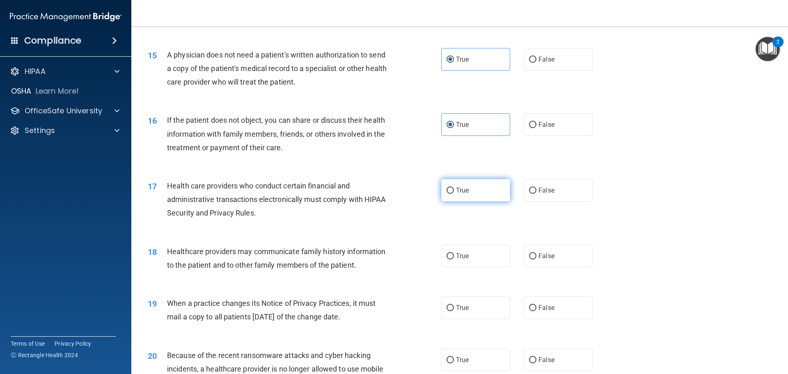
click at [464, 194] on span "True" at bounding box center [462, 190] width 13 height 8
click at [454, 194] on input "True" at bounding box center [450, 191] width 7 height 6
radio input "true"
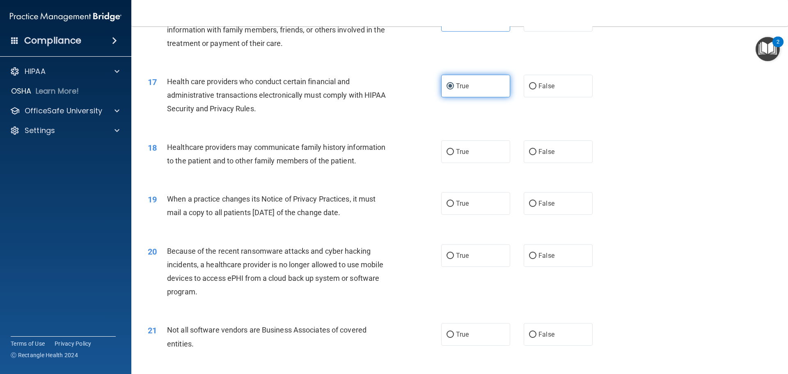
scroll to position [1003, 0]
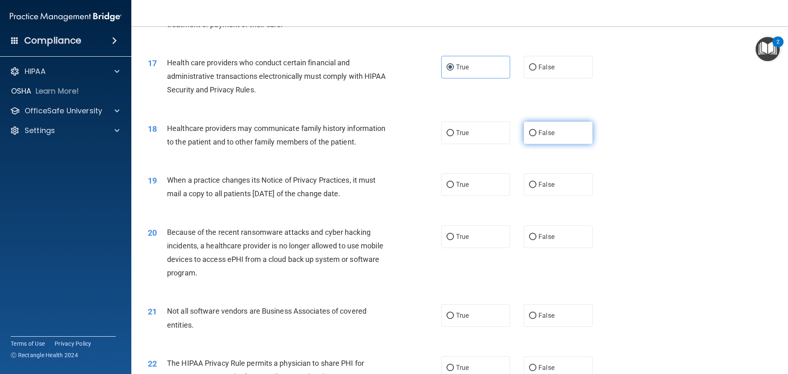
click at [542, 133] on span "False" at bounding box center [547, 133] width 16 height 8
click at [537, 133] on input "False" at bounding box center [532, 133] width 7 height 6
radio input "true"
click at [539, 182] on span "False" at bounding box center [547, 185] width 16 height 8
click at [537, 182] on input "False" at bounding box center [532, 185] width 7 height 6
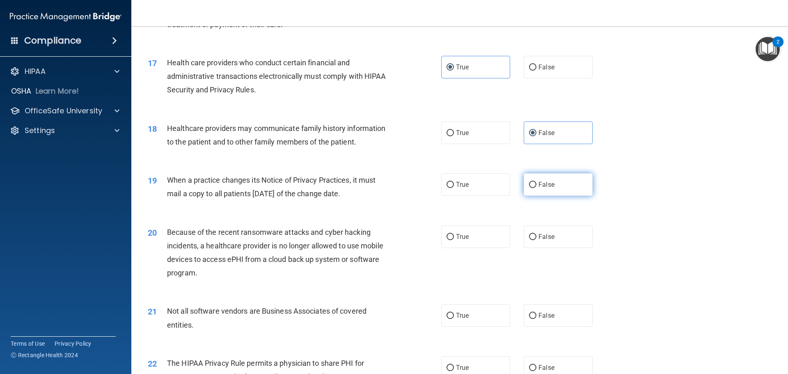
radio input "true"
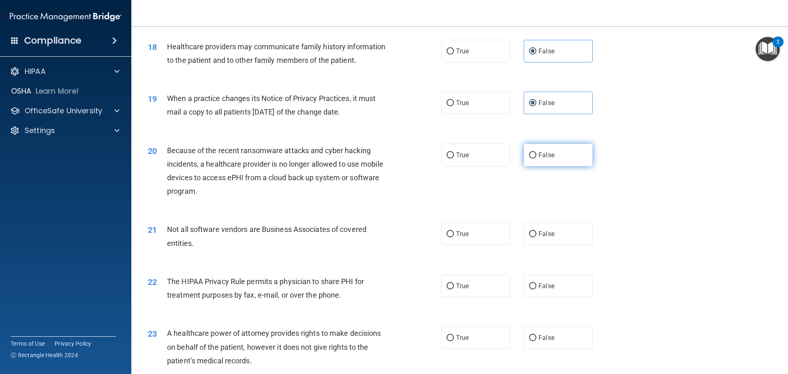
scroll to position [1085, 0]
click at [524, 159] on label "False" at bounding box center [558, 154] width 69 height 23
click at [529, 158] on input "False" at bounding box center [532, 155] width 7 height 6
radio input "true"
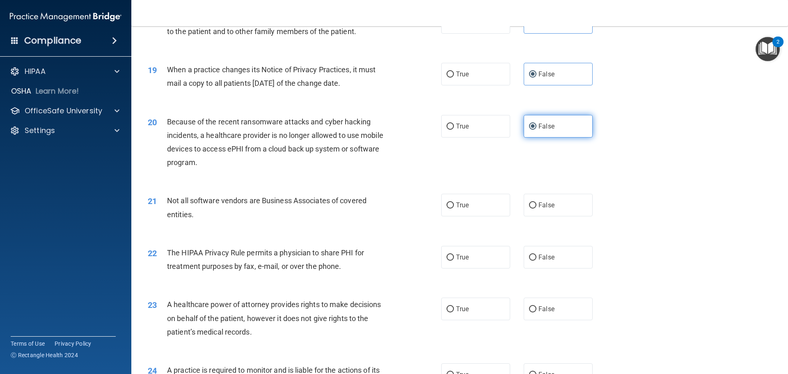
scroll to position [1126, 0]
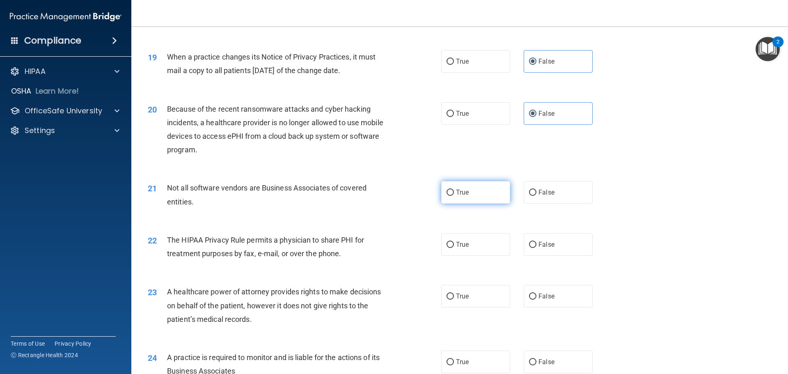
click at [477, 188] on label "True" at bounding box center [475, 192] width 69 height 23
click at [454, 190] on input "True" at bounding box center [450, 193] width 7 height 6
radio input "true"
click at [470, 253] on label "True" at bounding box center [475, 244] width 69 height 23
click at [454, 248] on input "True" at bounding box center [450, 245] width 7 height 6
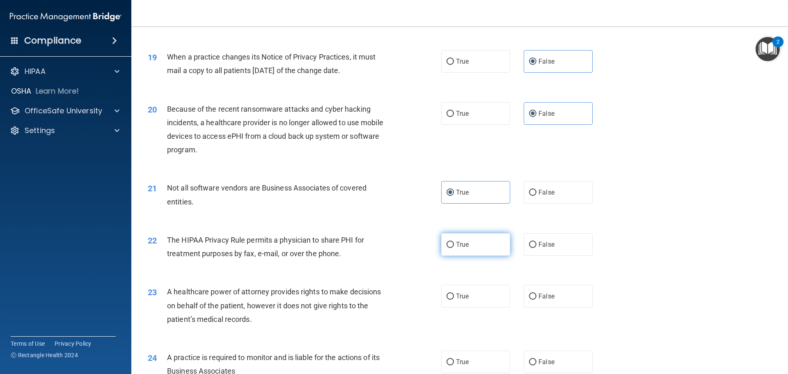
radio input "true"
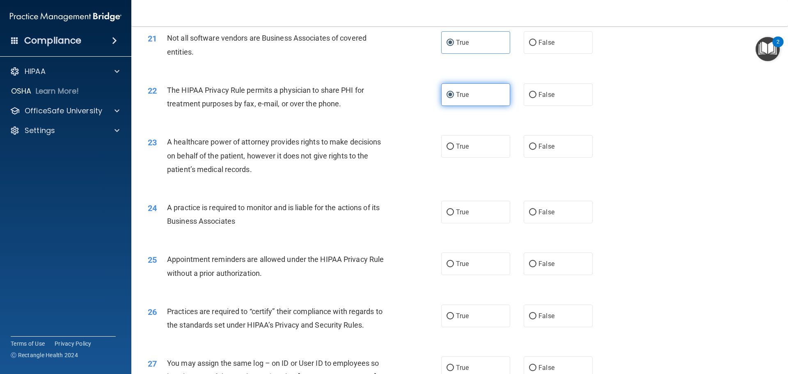
scroll to position [1291, 0]
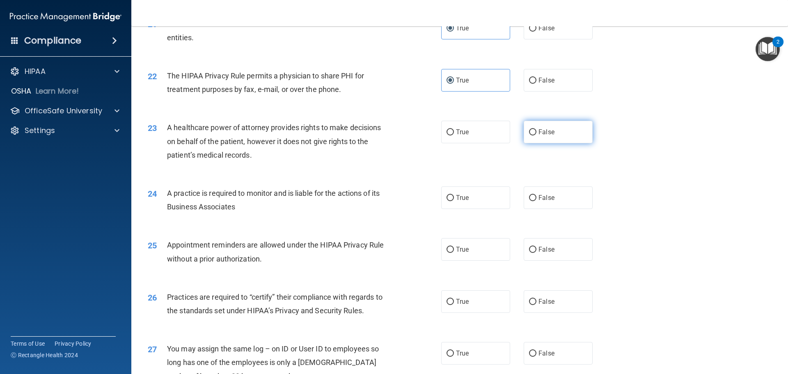
click at [540, 131] on span "False" at bounding box center [547, 132] width 16 height 8
click at [537, 131] on input "False" at bounding box center [532, 132] width 7 height 6
radio input "true"
click at [490, 189] on label "True" at bounding box center [475, 197] width 69 height 23
click at [454, 195] on input "True" at bounding box center [450, 198] width 7 height 6
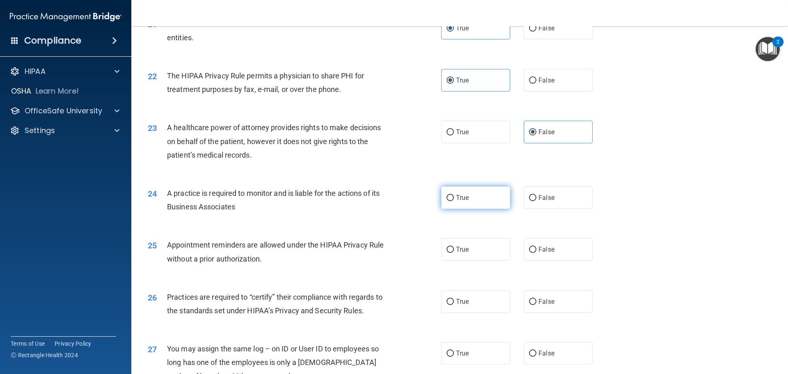
radio input "true"
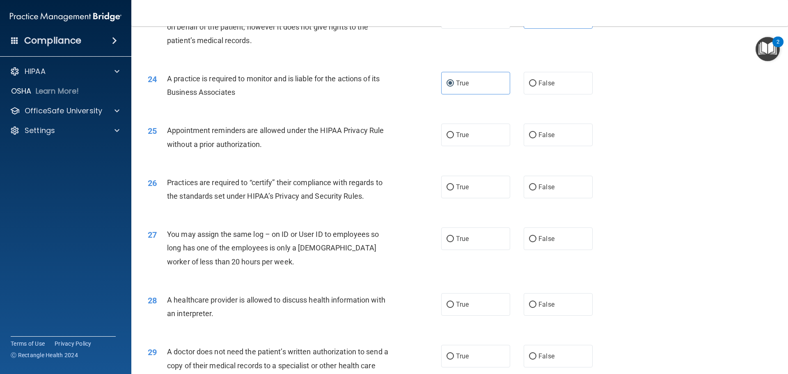
scroll to position [1414, 0]
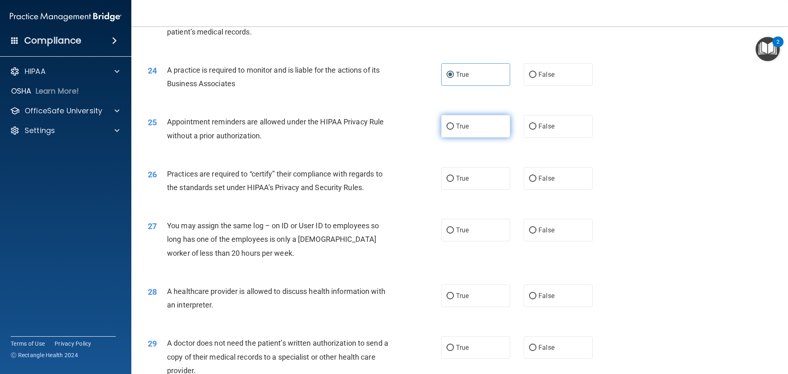
click at [460, 132] on label "True" at bounding box center [475, 126] width 69 height 23
click at [454, 130] on input "True" at bounding box center [450, 127] width 7 height 6
radio input "true"
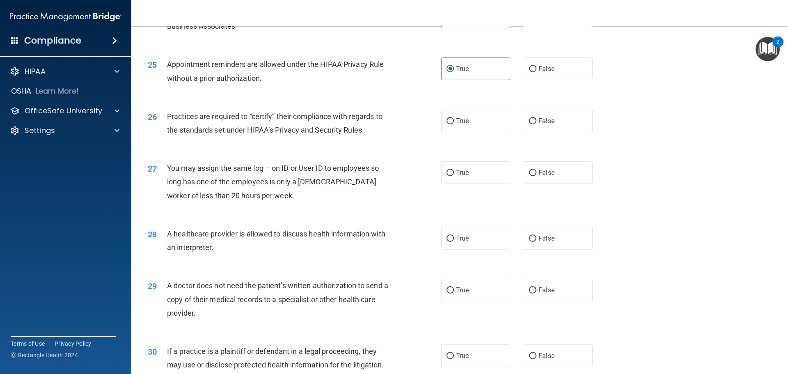
scroll to position [1496, 0]
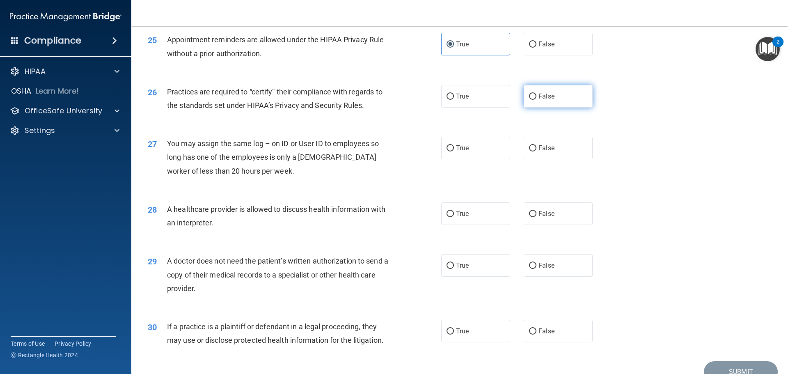
click at [542, 101] on label "False" at bounding box center [558, 96] width 69 height 23
click at [537, 100] on input "False" at bounding box center [532, 97] width 7 height 6
radio input "true"
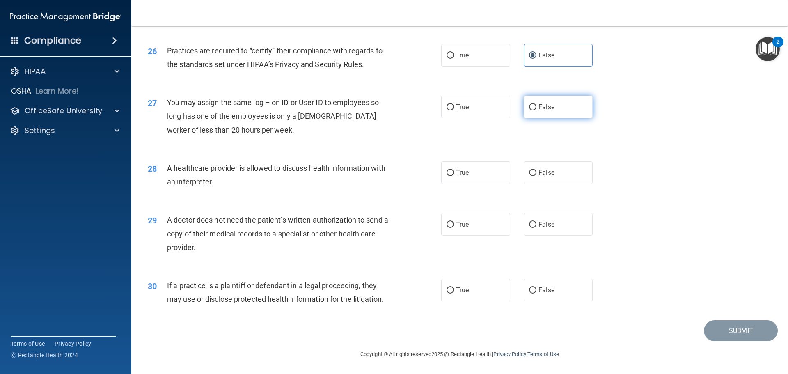
click at [536, 111] on label "False" at bounding box center [558, 107] width 69 height 23
click at [536, 110] on input "False" at bounding box center [532, 107] width 7 height 6
radio input "true"
click at [479, 175] on label "True" at bounding box center [475, 172] width 69 height 23
click at [454, 175] on input "True" at bounding box center [450, 173] width 7 height 6
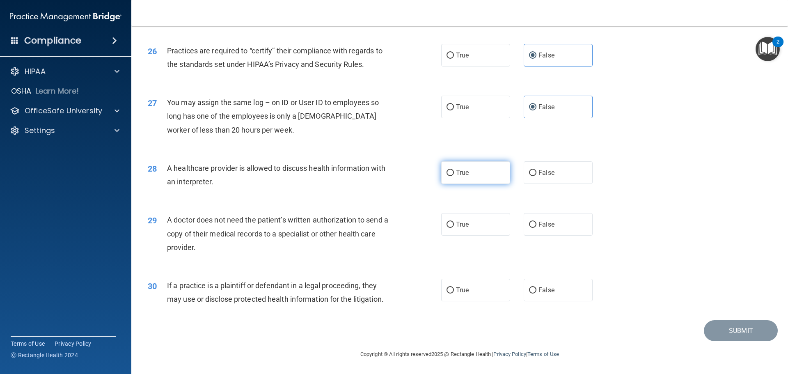
radio input "true"
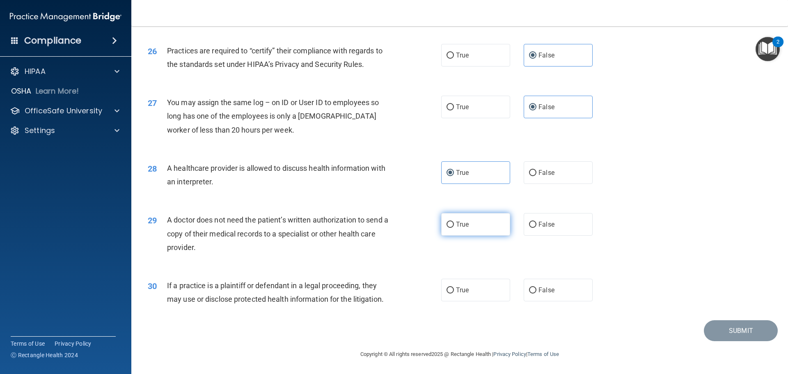
click at [474, 220] on label "True" at bounding box center [475, 224] width 69 height 23
click at [454, 222] on input "True" at bounding box center [450, 225] width 7 height 6
radio input "true"
click at [476, 284] on label "True" at bounding box center [475, 290] width 69 height 23
click at [454, 287] on input "True" at bounding box center [450, 290] width 7 height 6
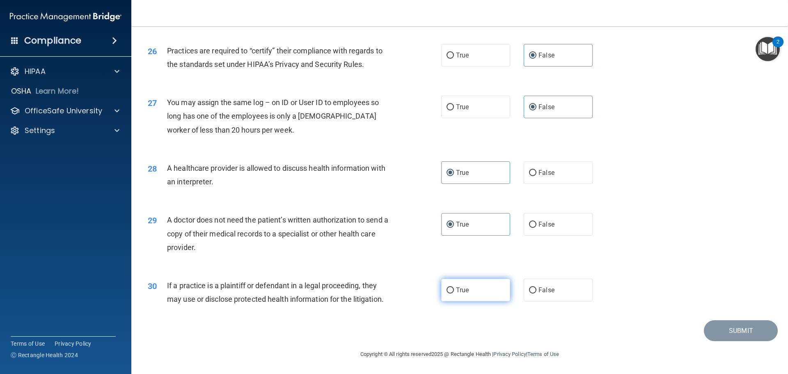
radio input "true"
click at [722, 341] on footer "Copyright © All rights reserved 2025 @ Rectangle Health | Privacy Policy | Term…" at bounding box center [460, 353] width 624 height 25
click at [721, 334] on button "Submit" at bounding box center [741, 330] width 74 height 21
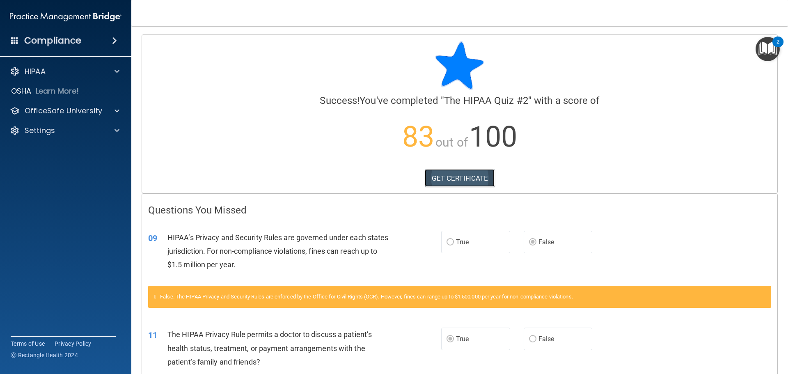
click at [472, 179] on link "GET CERTIFICATE" at bounding box center [460, 178] width 70 height 18
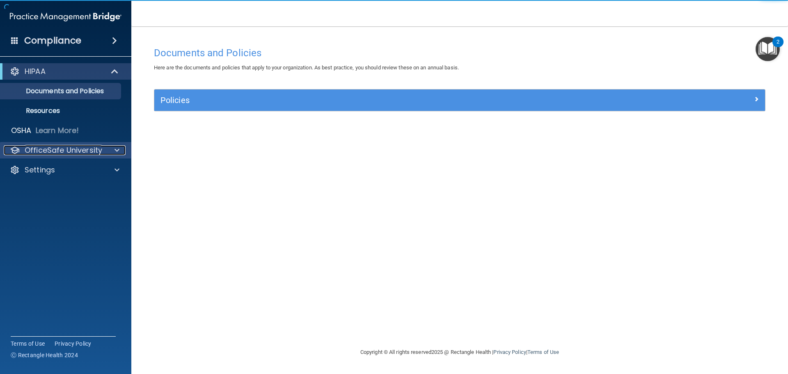
click at [111, 149] on div at bounding box center [116, 150] width 21 height 10
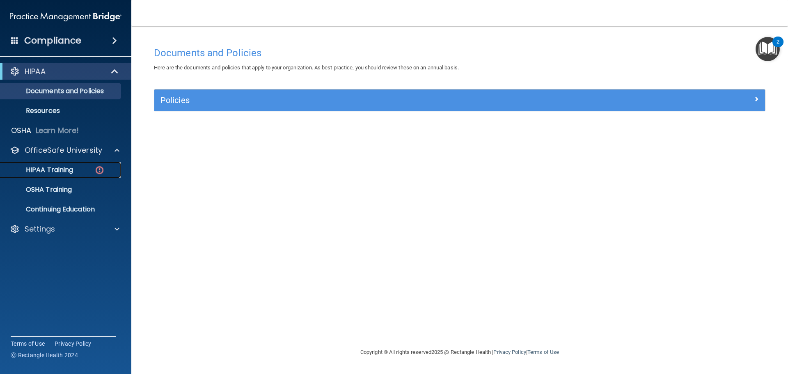
click at [101, 170] on img at bounding box center [99, 170] width 10 height 10
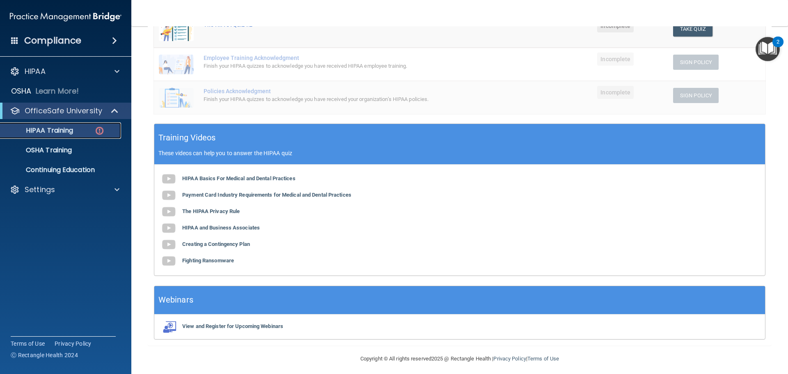
scroll to position [210, 0]
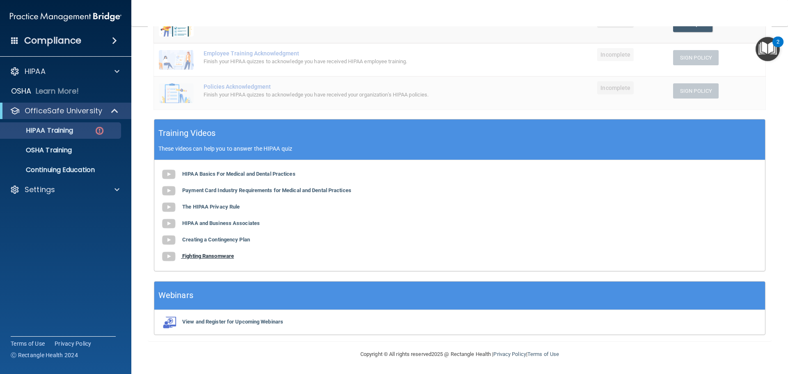
click at [225, 255] on b "Fighting Ransomware" at bounding box center [208, 256] width 52 height 6
click at [99, 130] on img at bounding box center [99, 131] width 10 height 10
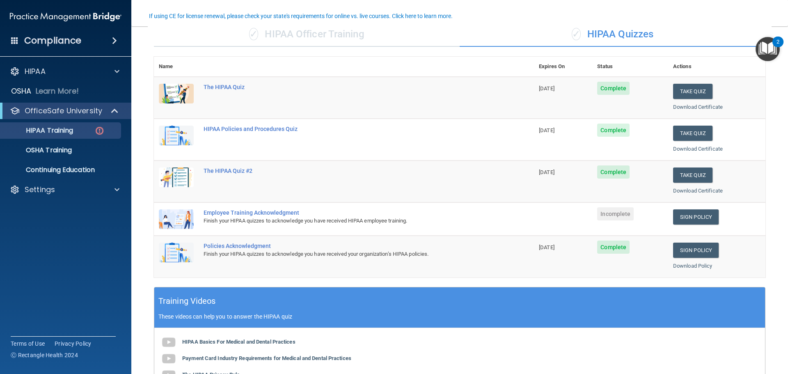
scroll to position [82, 0]
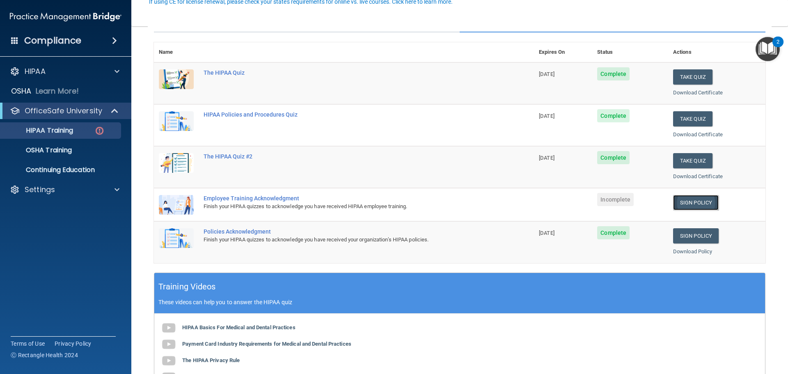
click at [675, 204] on link "Sign Policy" at bounding box center [696, 202] width 46 height 15
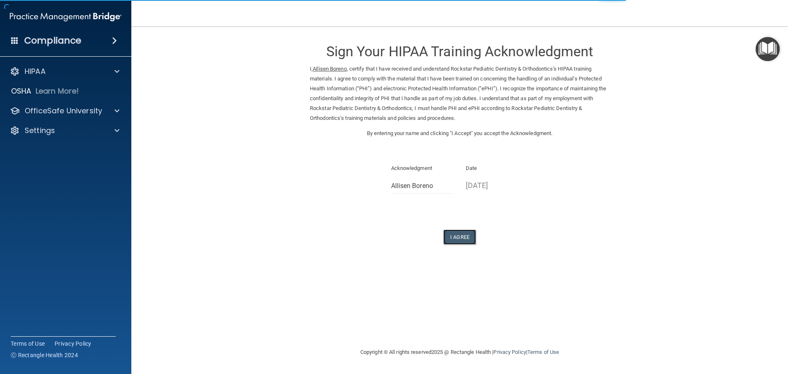
click at [462, 233] on button "I Agree" at bounding box center [459, 236] width 33 height 15
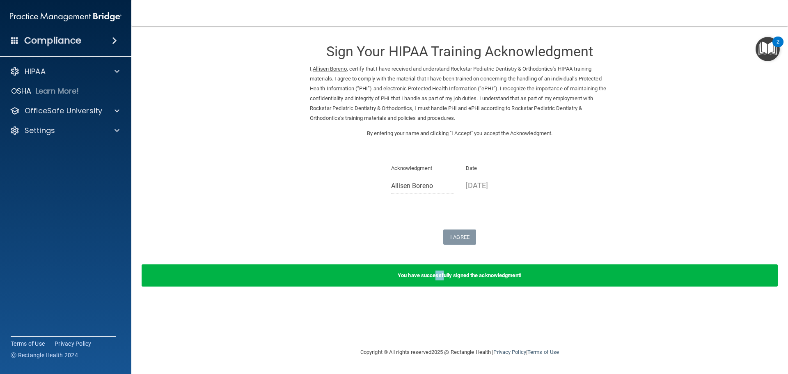
drag, startPoint x: 443, startPoint y: 275, endPoint x: 434, endPoint y: 270, distance: 10.0
click at [434, 270] on div "You have successfully signed the acknowledgment!" at bounding box center [460, 275] width 636 height 22
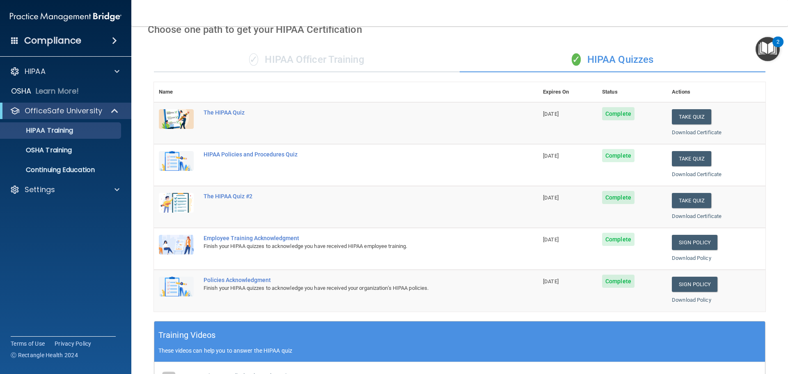
scroll to position [39, 0]
